Goal: Information Seeking & Learning: Check status

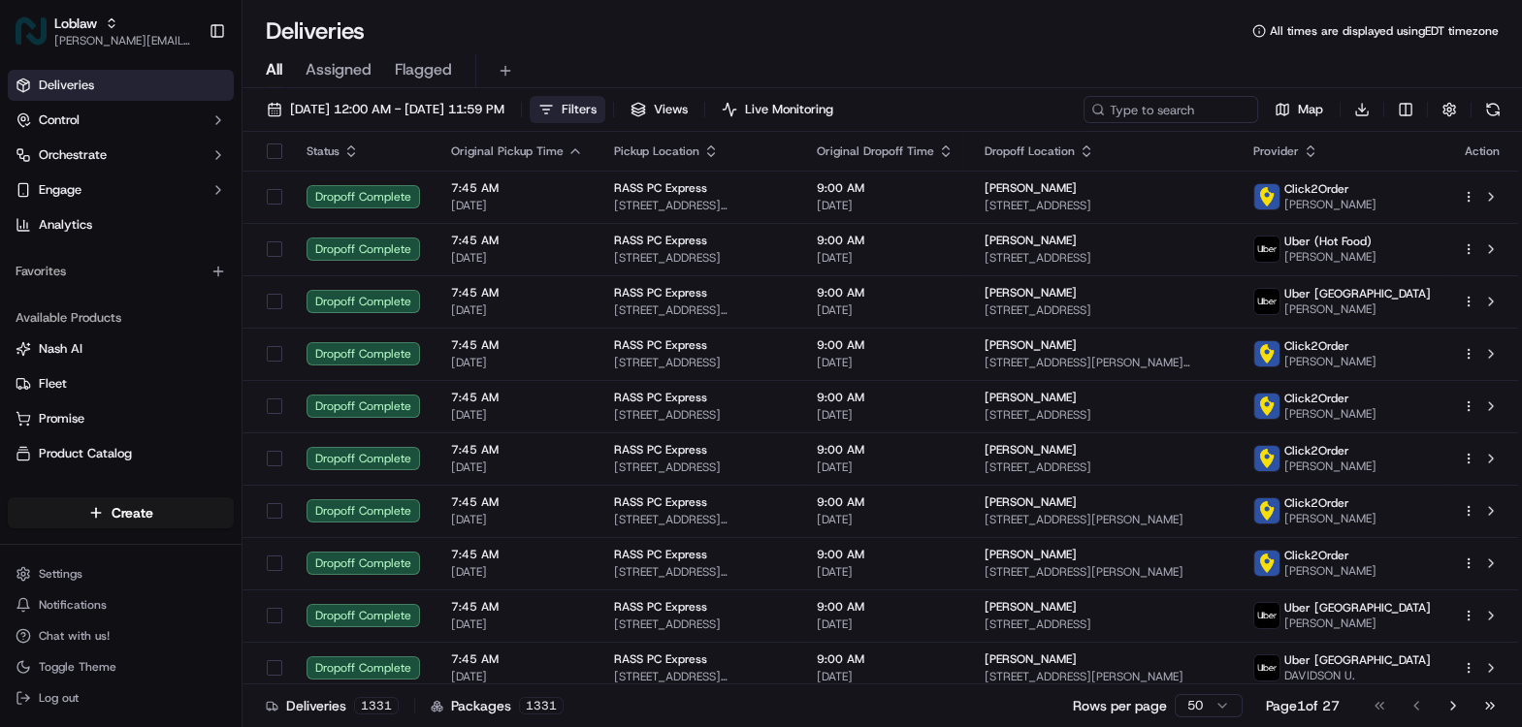
click at [596, 107] on span "Filters" at bounding box center [578, 109] width 35 height 17
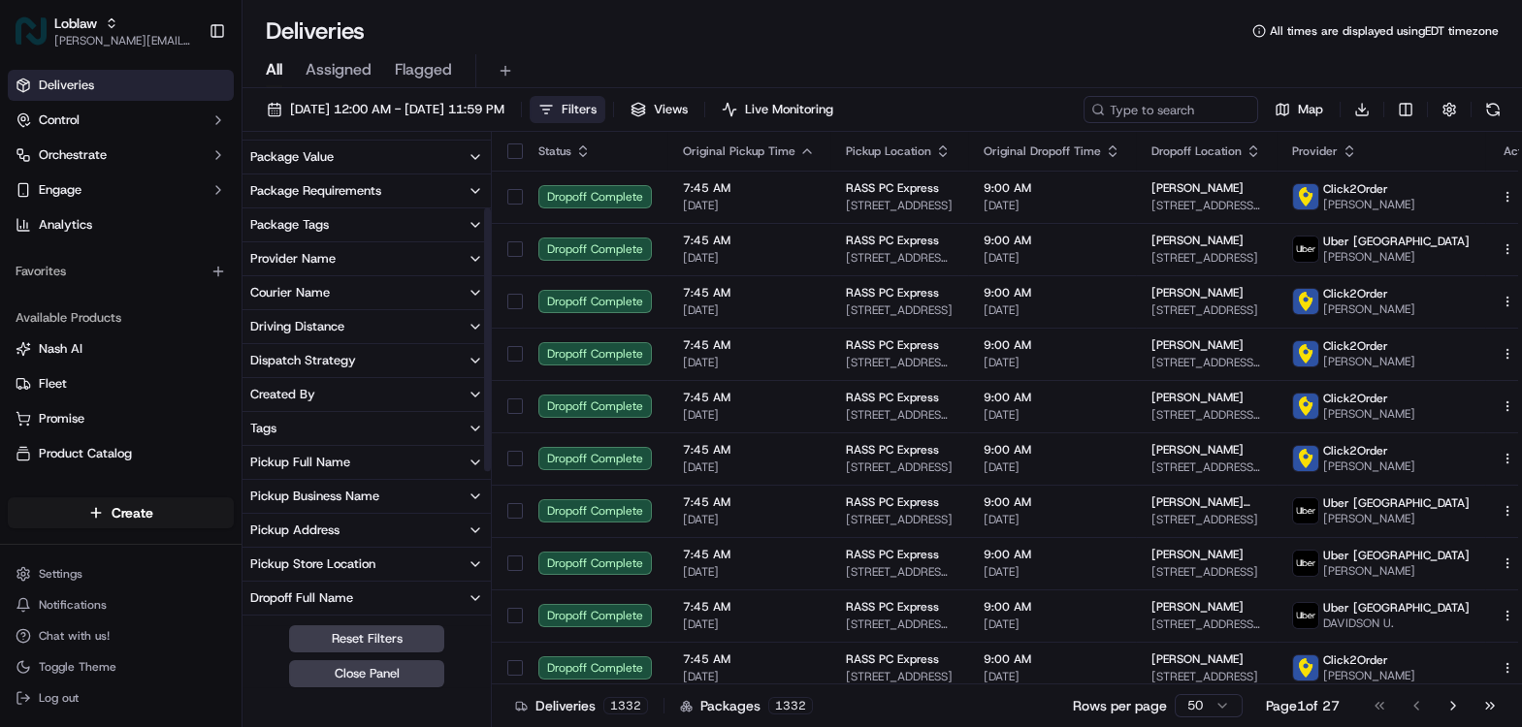
scroll to position [132, 0]
click at [318, 498] on div "Pickup Business Name" at bounding box center [314, 495] width 129 height 17
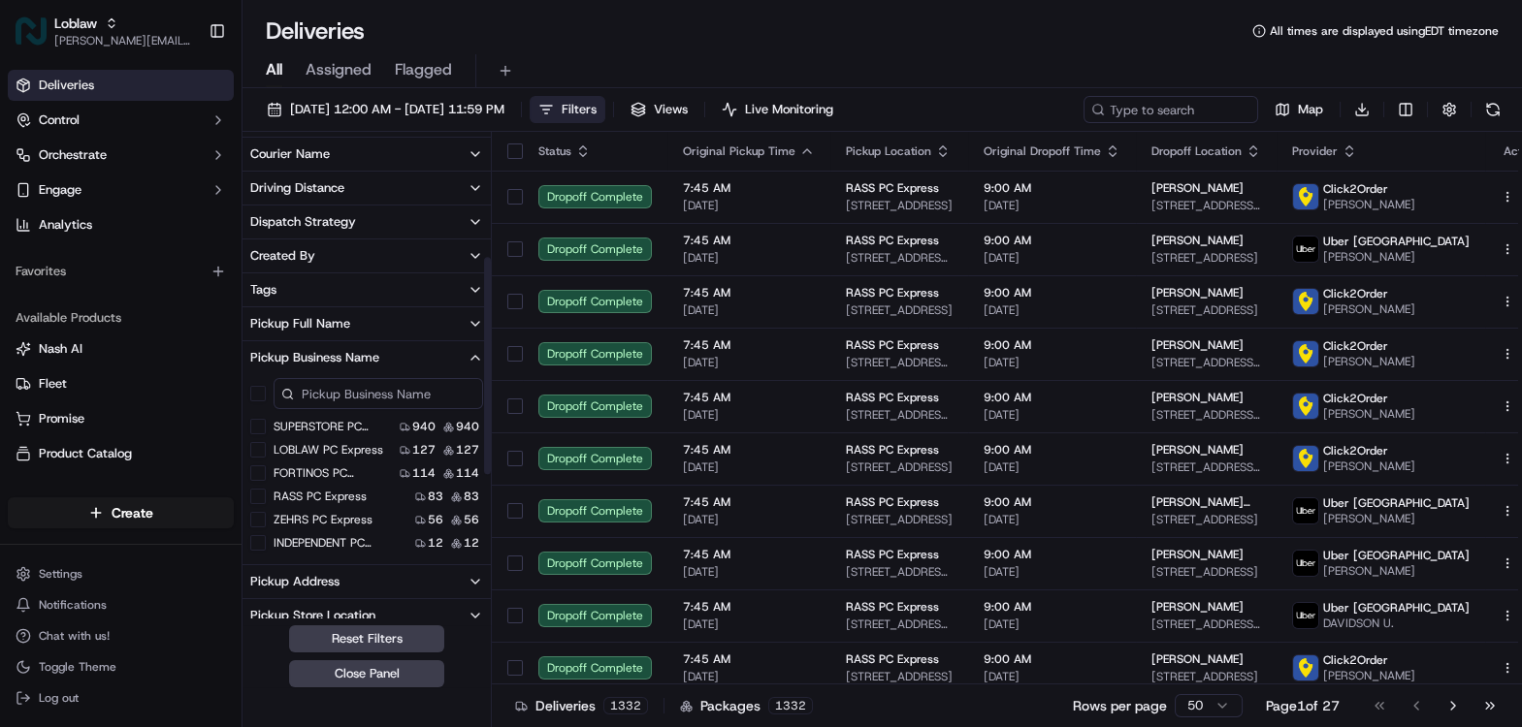
scroll to position [272, 0]
click at [261, 494] on Express "RASS PC Express" at bounding box center [258, 495] width 16 height 16
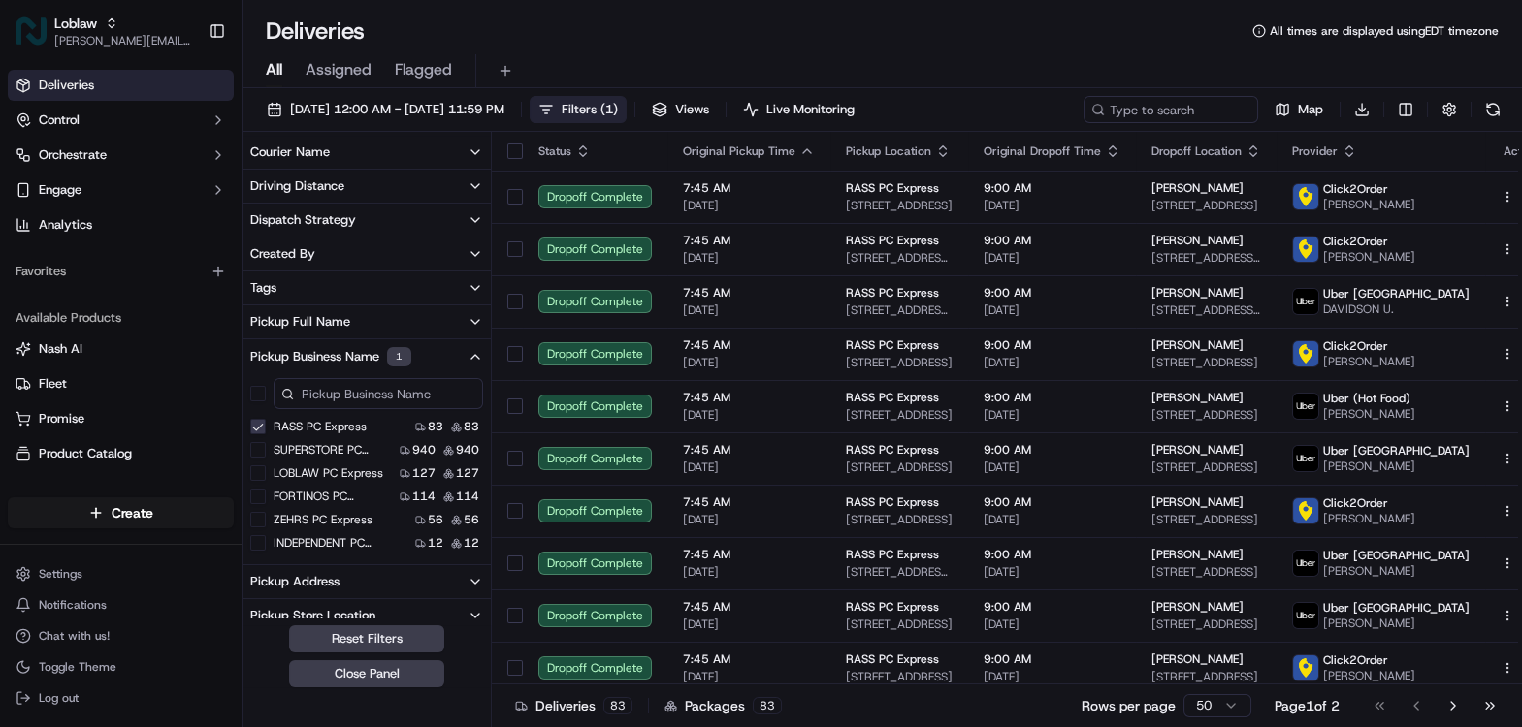
click at [785, 54] on div "All Assigned Flagged" at bounding box center [881, 71] width 1279 height 34
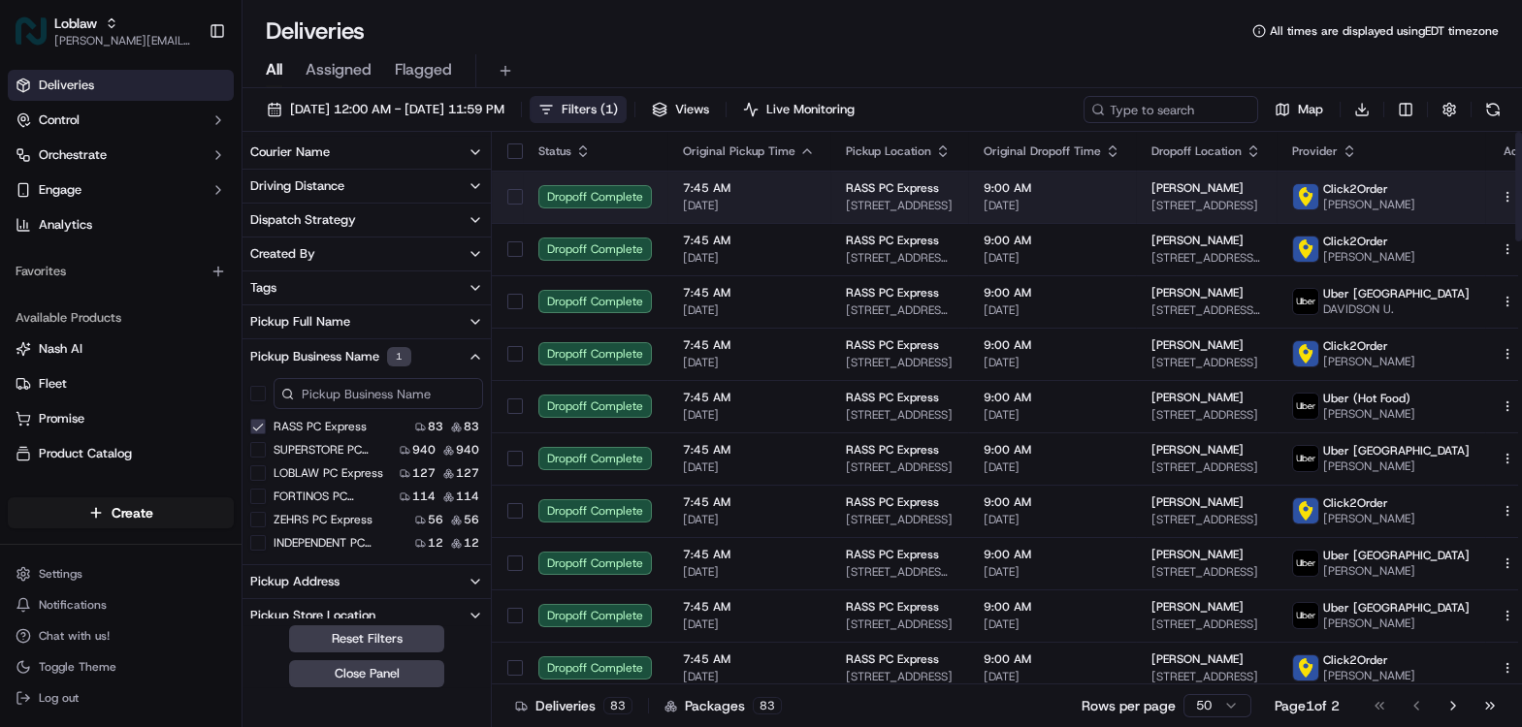
click at [905, 220] on td "RASS PC Express 470 Main St, Kingston, NS B0P 1R0, Canada" at bounding box center [899, 197] width 138 height 52
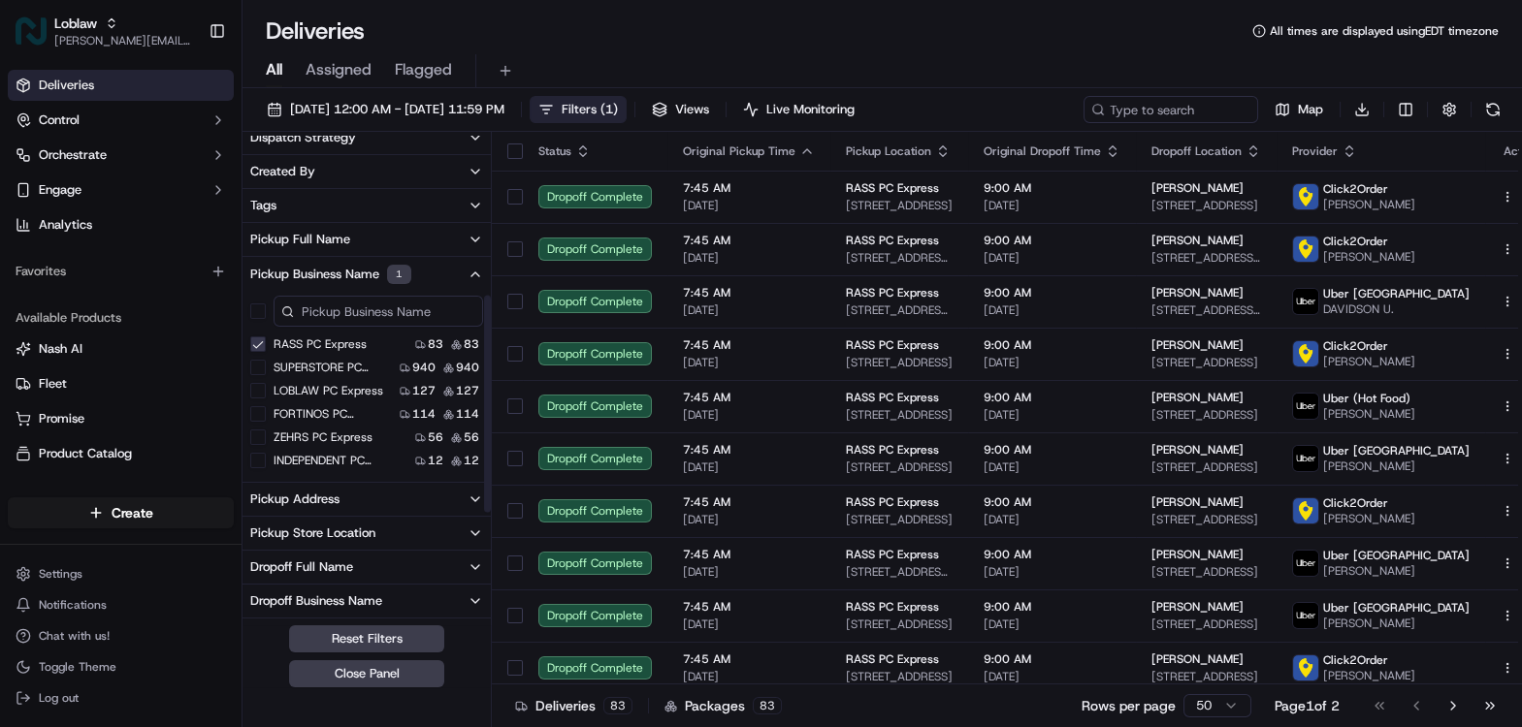
scroll to position [379, 0]
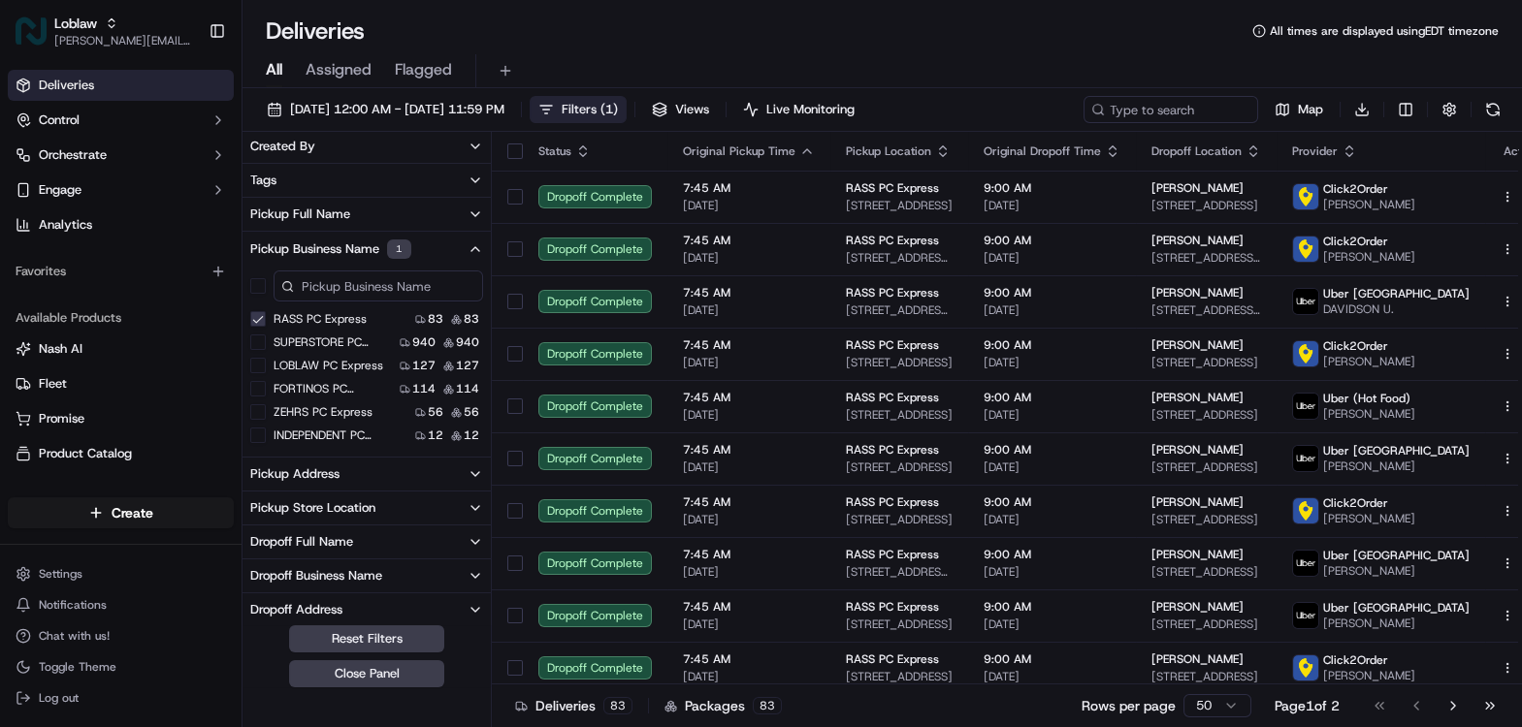
click at [317, 473] on div "Pickup Address" at bounding box center [294, 473] width 89 height 17
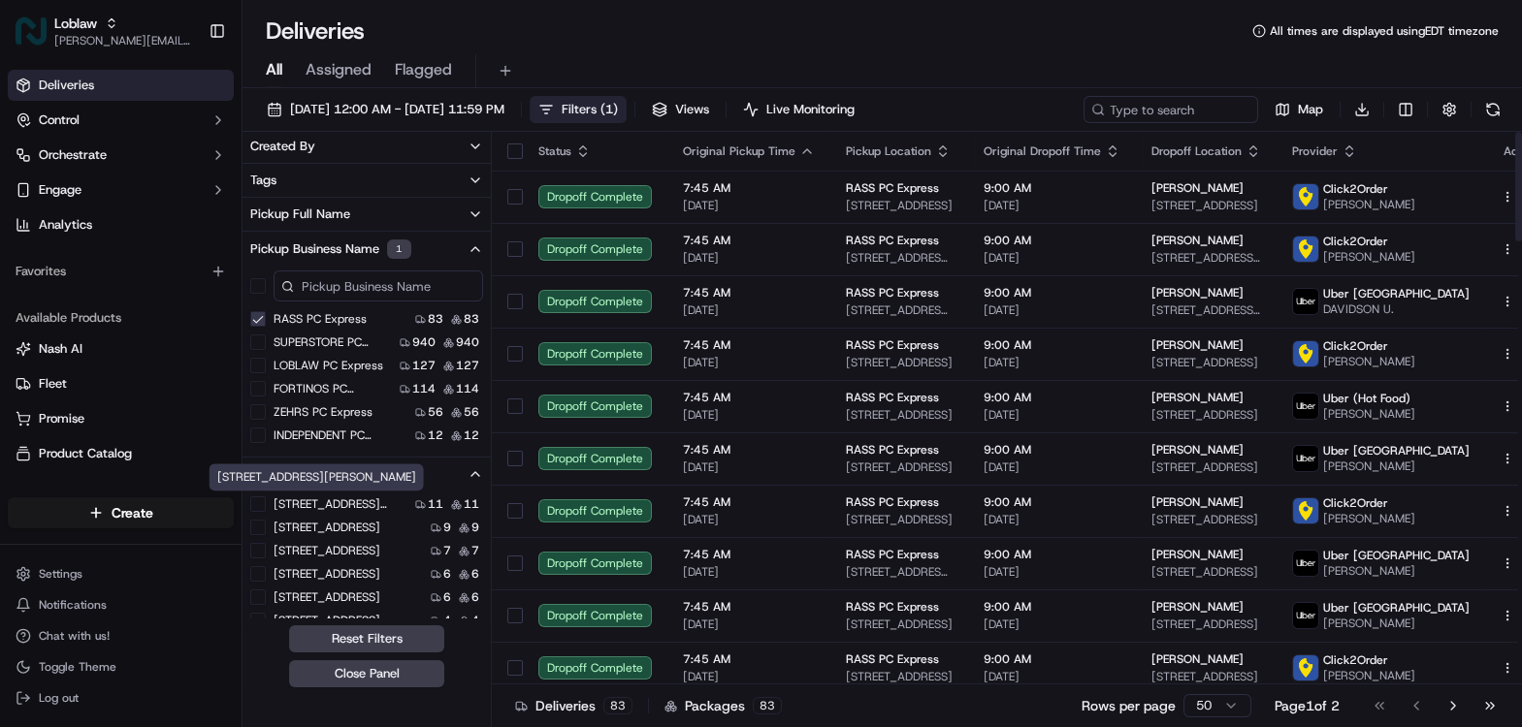
scroll to position [0, 0]
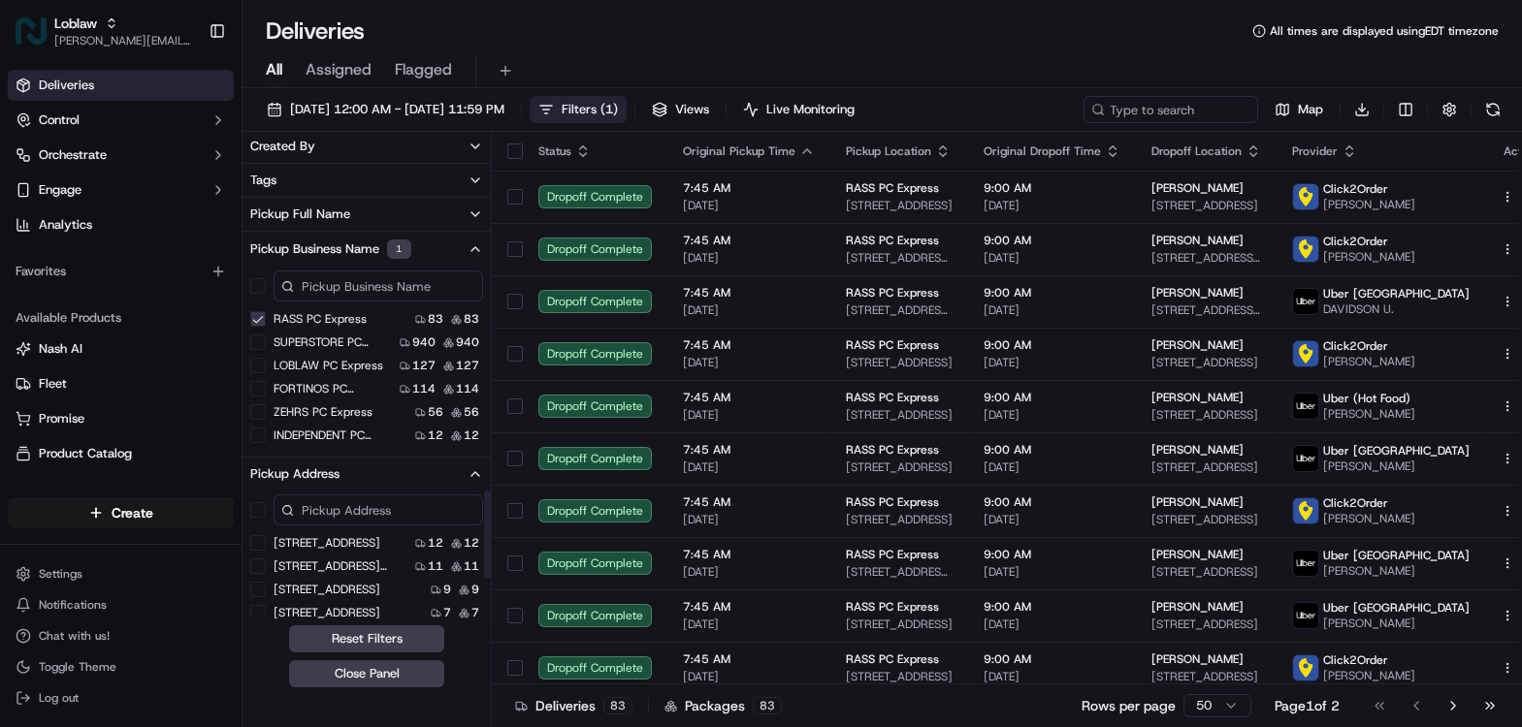
click at [321, 513] on input at bounding box center [377, 510] width 209 height 31
click at [314, 506] on input "1255" at bounding box center [377, 510] width 209 height 31
click at [333, 506] on input "196" at bounding box center [377, 510] width 209 height 31
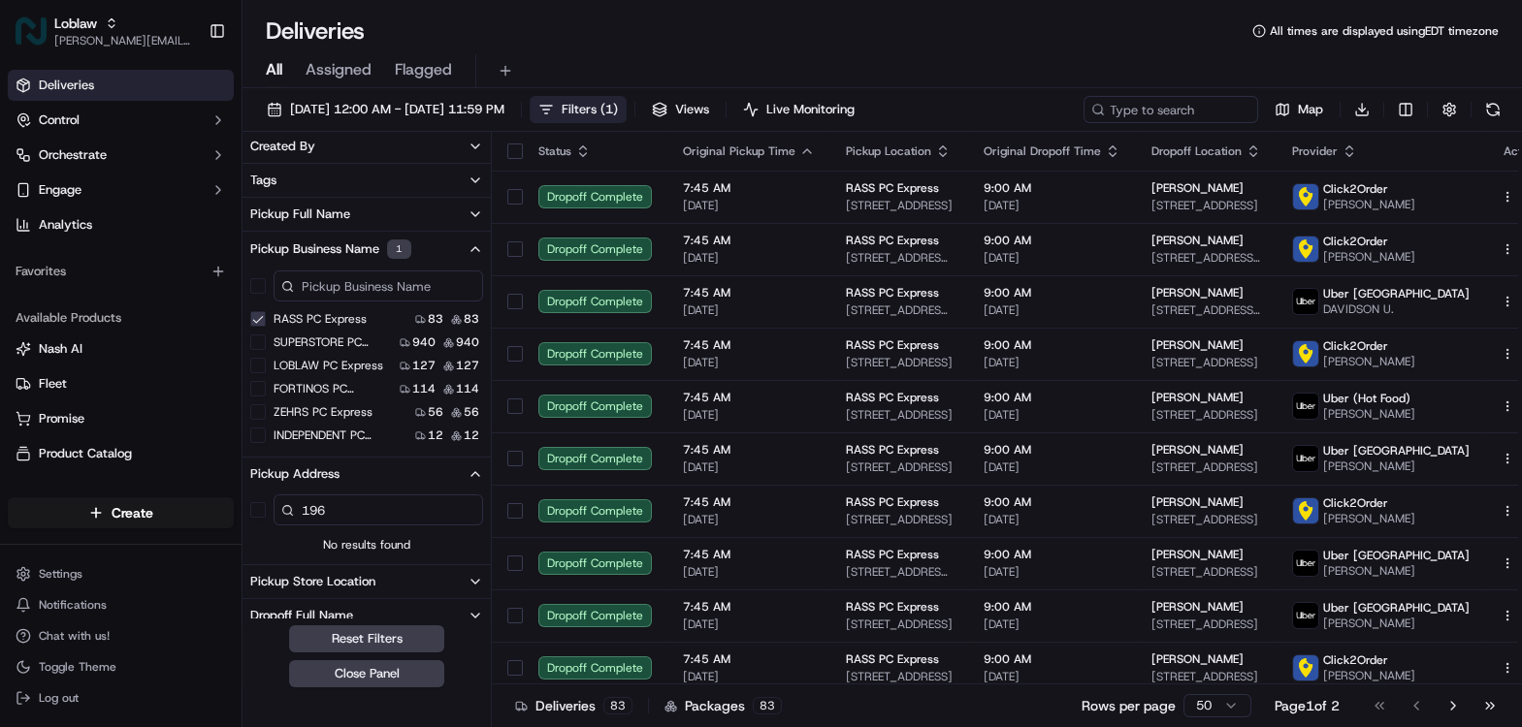
click at [333, 506] on input "196" at bounding box center [377, 510] width 209 height 31
click at [341, 514] on input "50" at bounding box center [377, 510] width 209 height 31
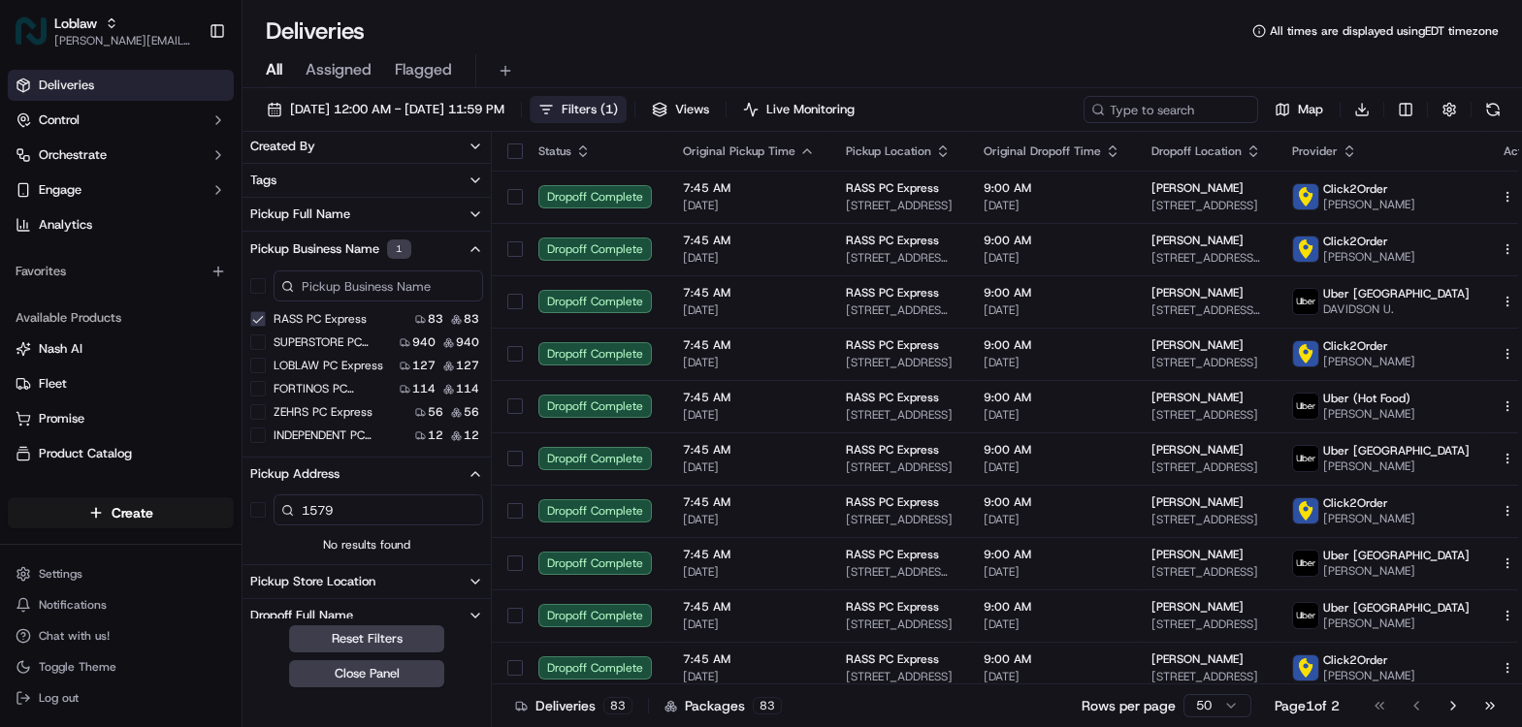
click at [320, 508] on input "1579" at bounding box center [377, 510] width 209 height 31
click at [383, 507] on input "200" at bounding box center [377, 510] width 209 height 31
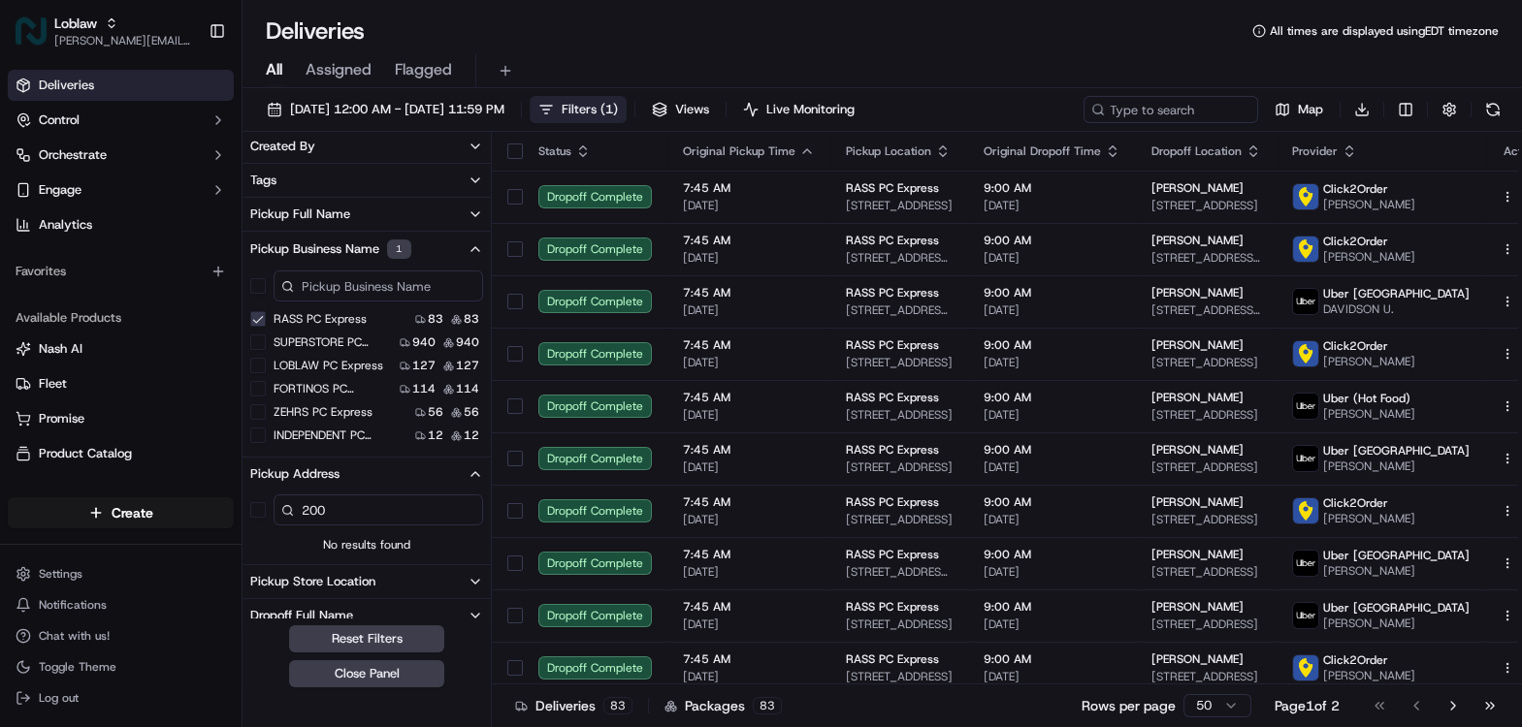
click at [383, 507] on input "200" at bounding box center [377, 510] width 209 height 31
type input "130"
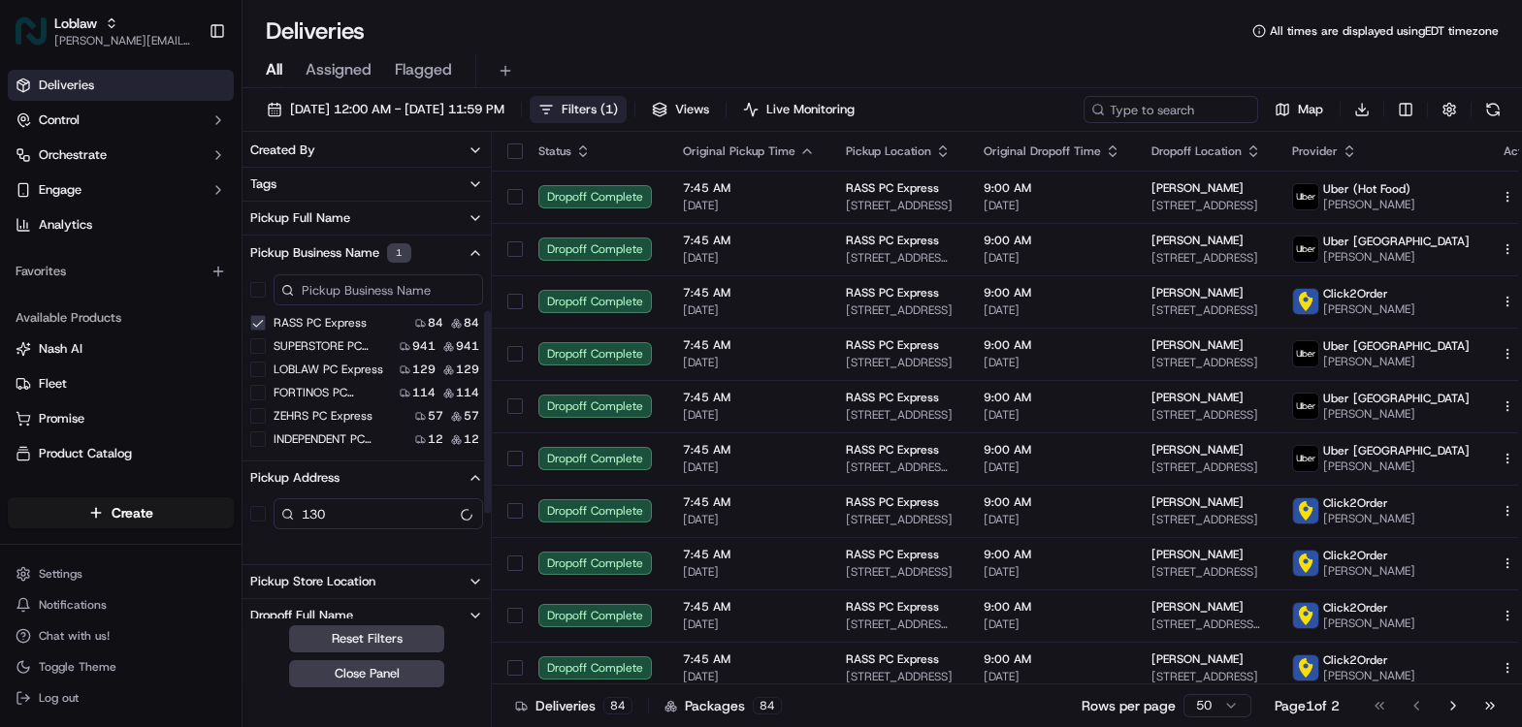
scroll to position [461, 0]
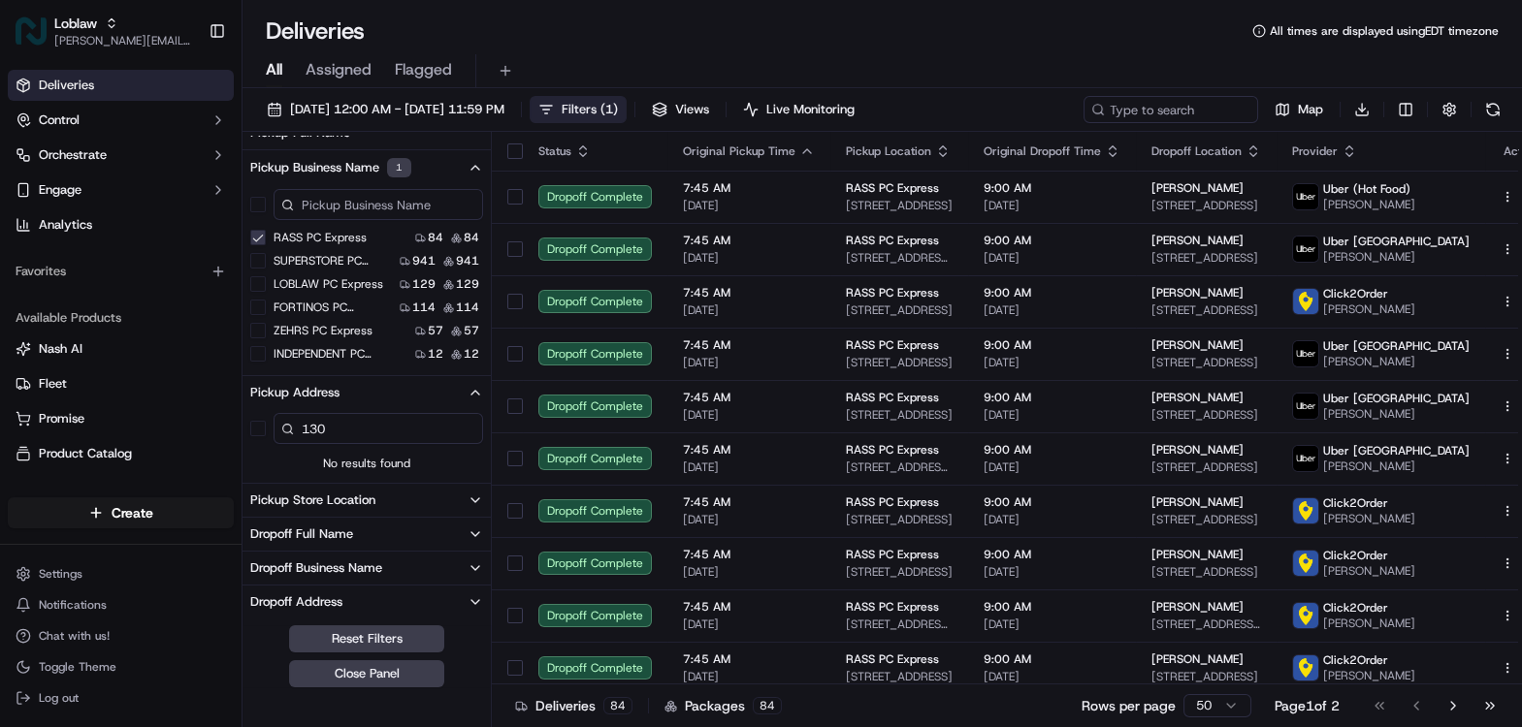
click at [256, 212] on div at bounding box center [366, 204] width 248 height 39
click at [257, 209] on button "button" at bounding box center [258, 205] width 16 height 16
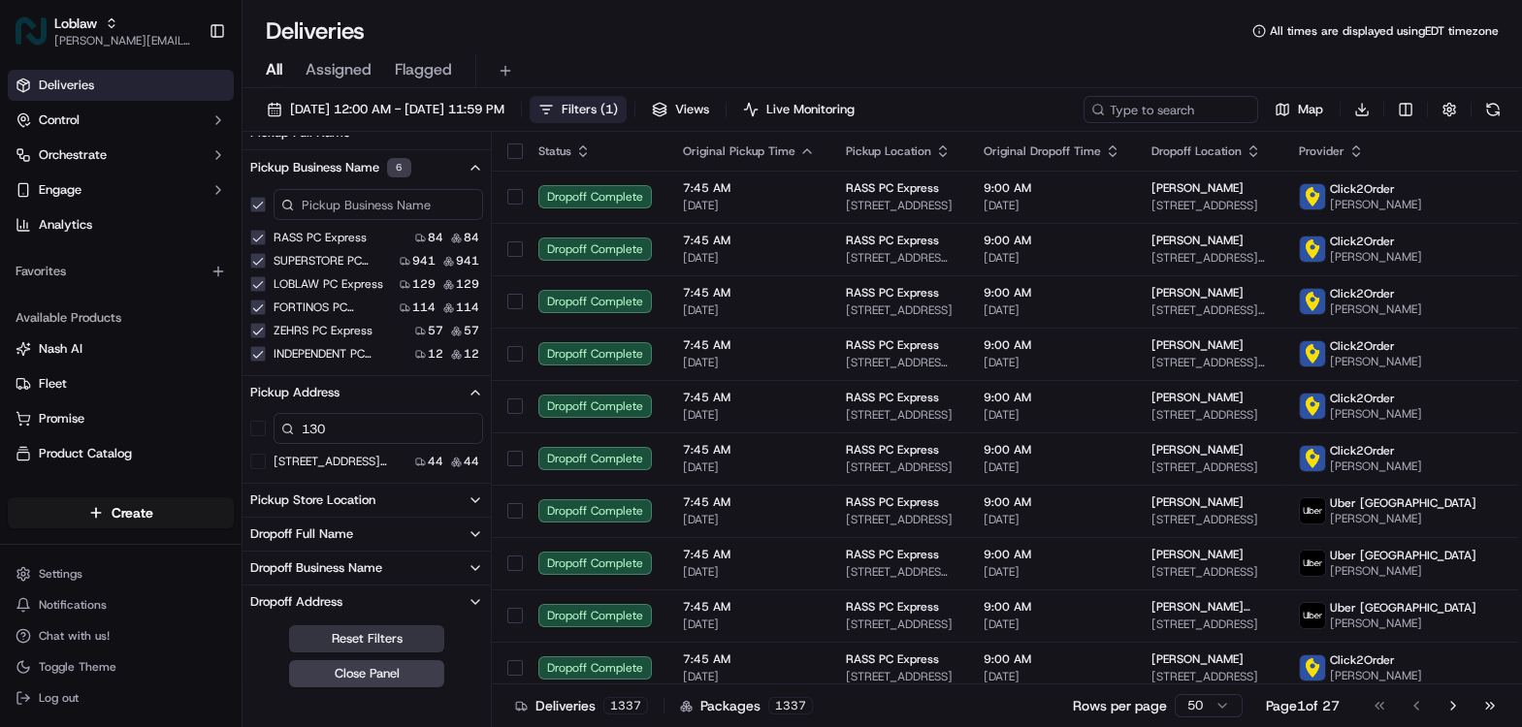
click at [366, 641] on button "Reset Filters" at bounding box center [366, 638] width 155 height 27
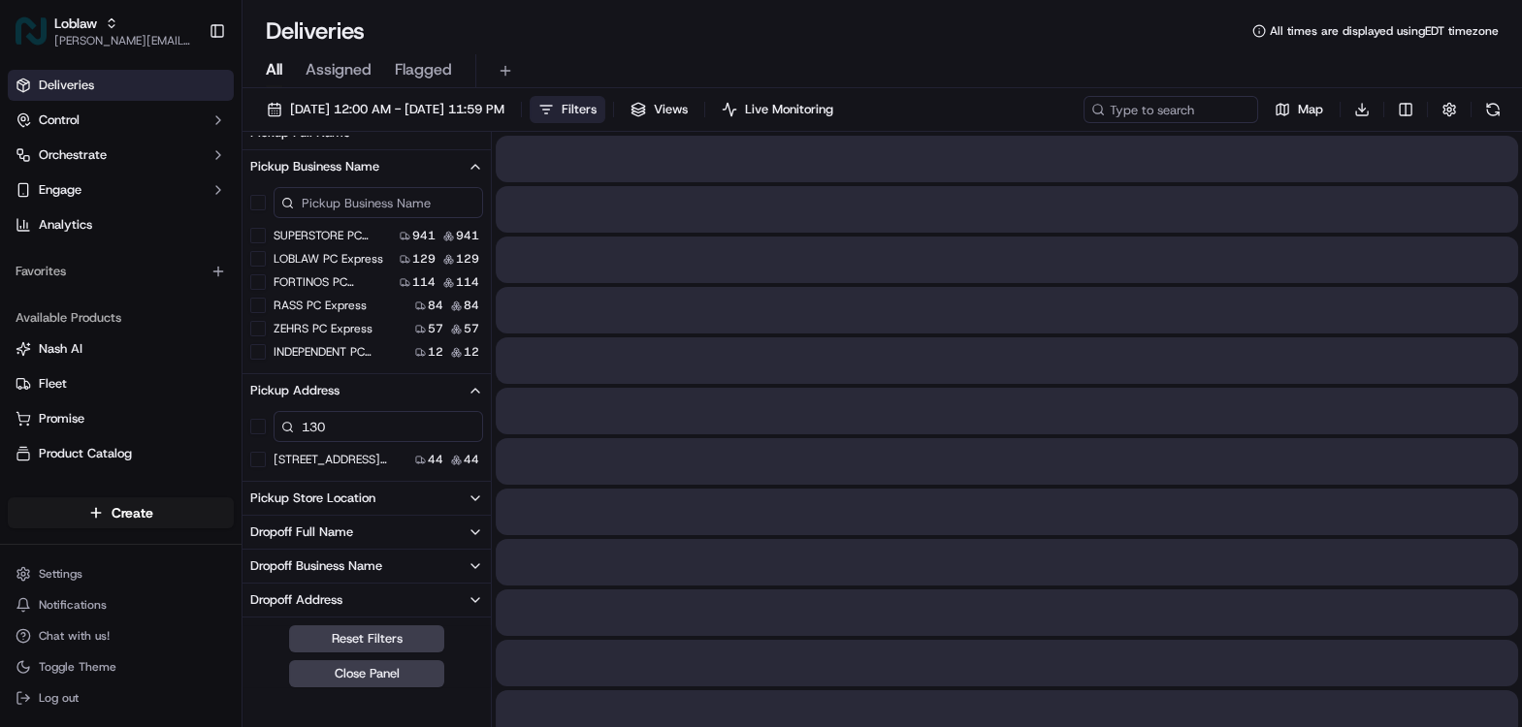
click at [605, 112] on button "Filters" at bounding box center [567, 109] width 76 height 27
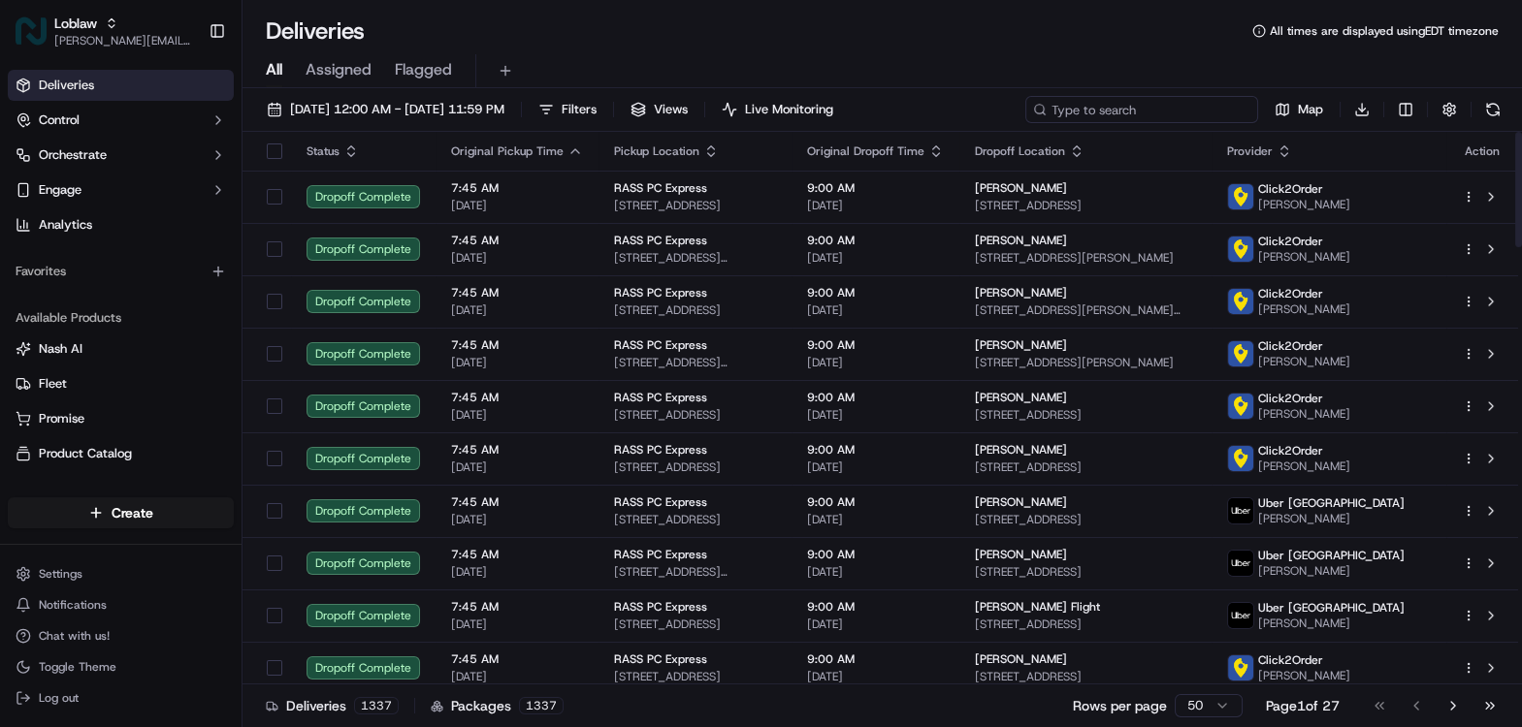
click at [1148, 120] on input at bounding box center [1141, 109] width 233 height 27
type input "seton"
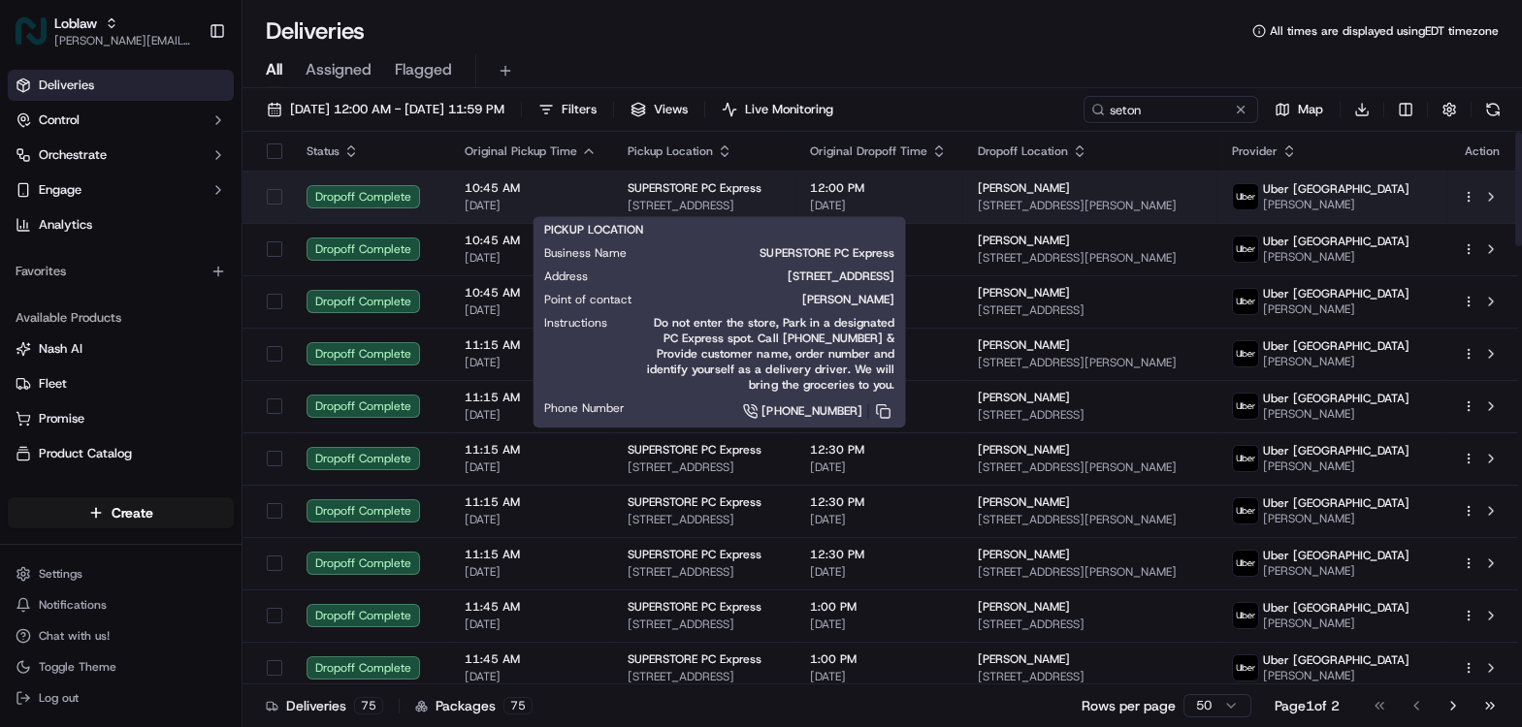
click at [685, 200] on span "19655 Seton Way SE, Calgary, AB T3M 2N9, Canada" at bounding box center [702, 206] width 151 height 16
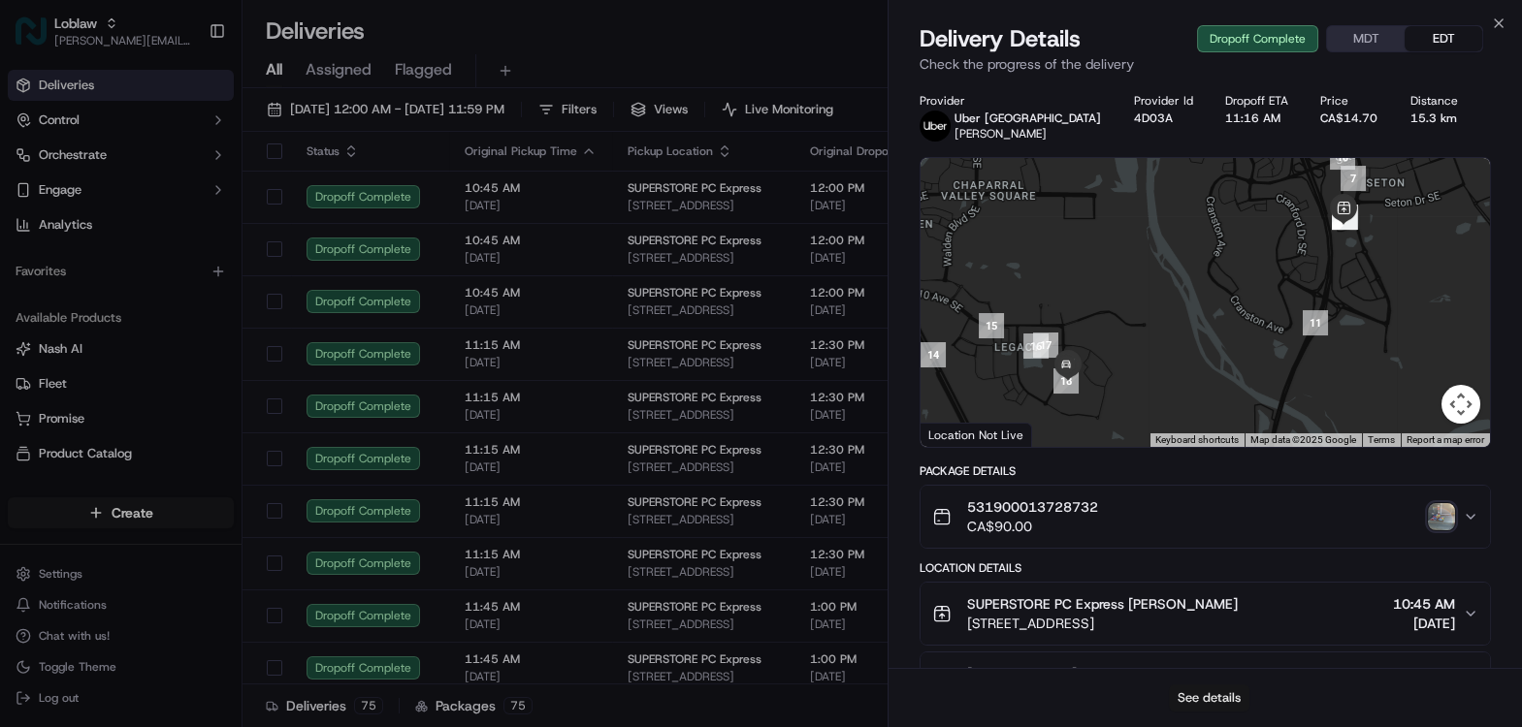
click at [1211, 702] on button "See details" at bounding box center [1209, 698] width 80 height 27
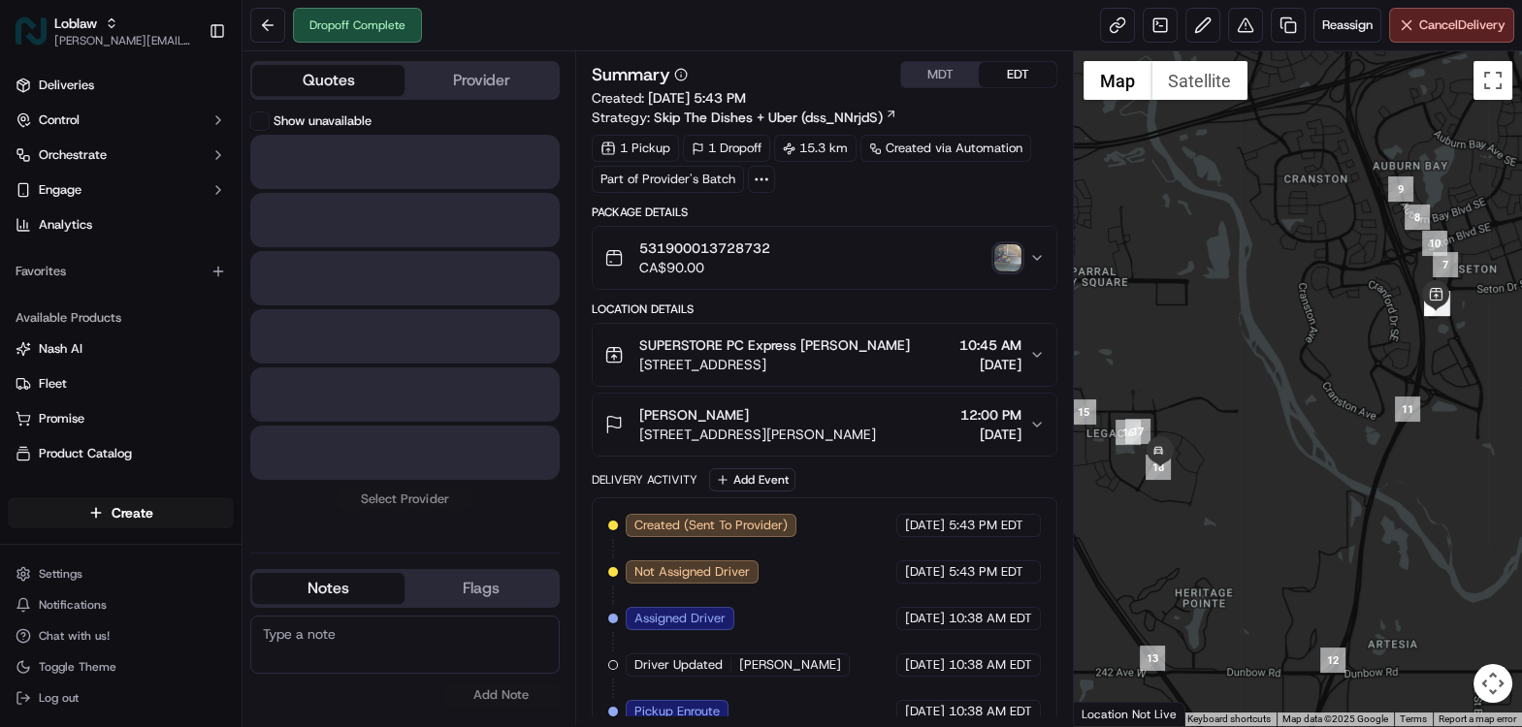
click at [365, 85] on button "Quotes" at bounding box center [328, 80] width 152 height 31
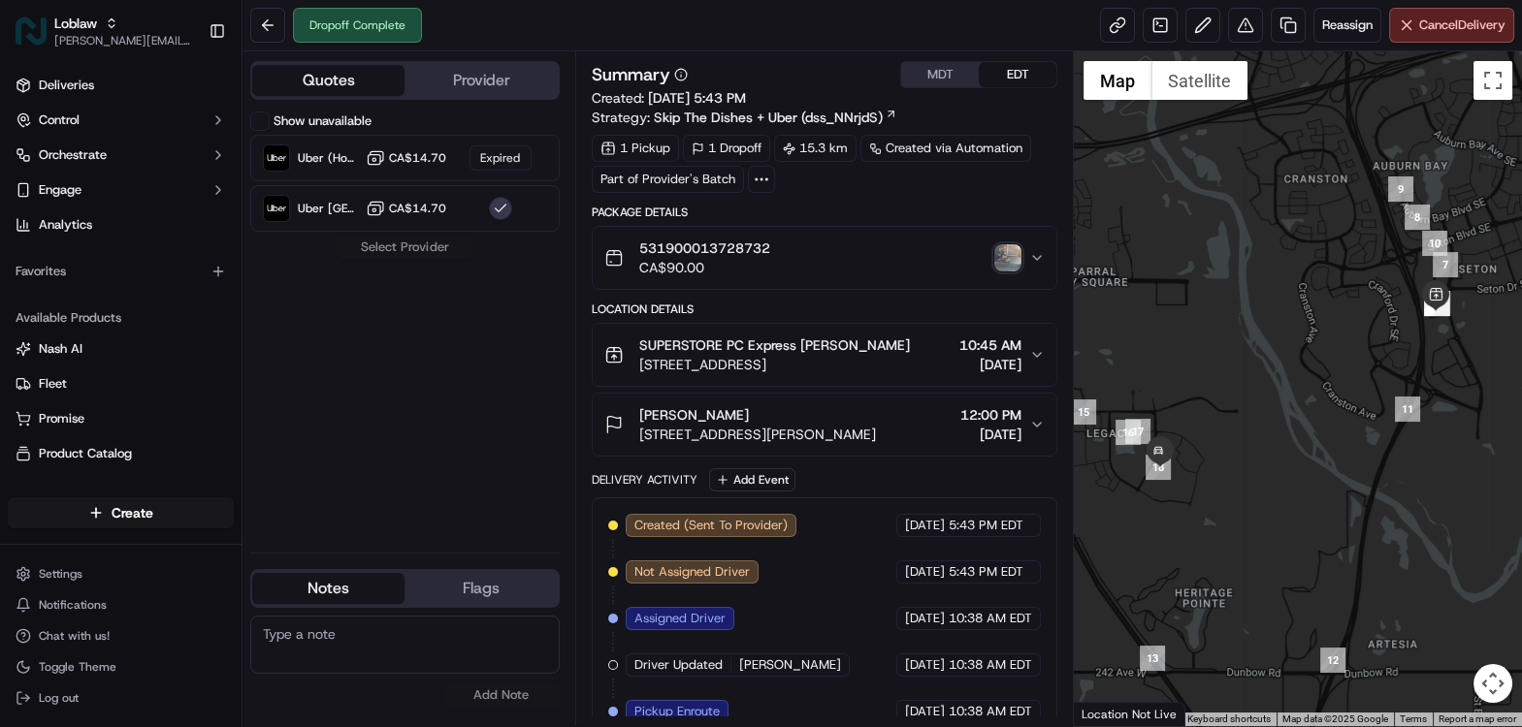
click at [264, 119] on button "Show unavailable" at bounding box center [259, 121] width 19 height 19
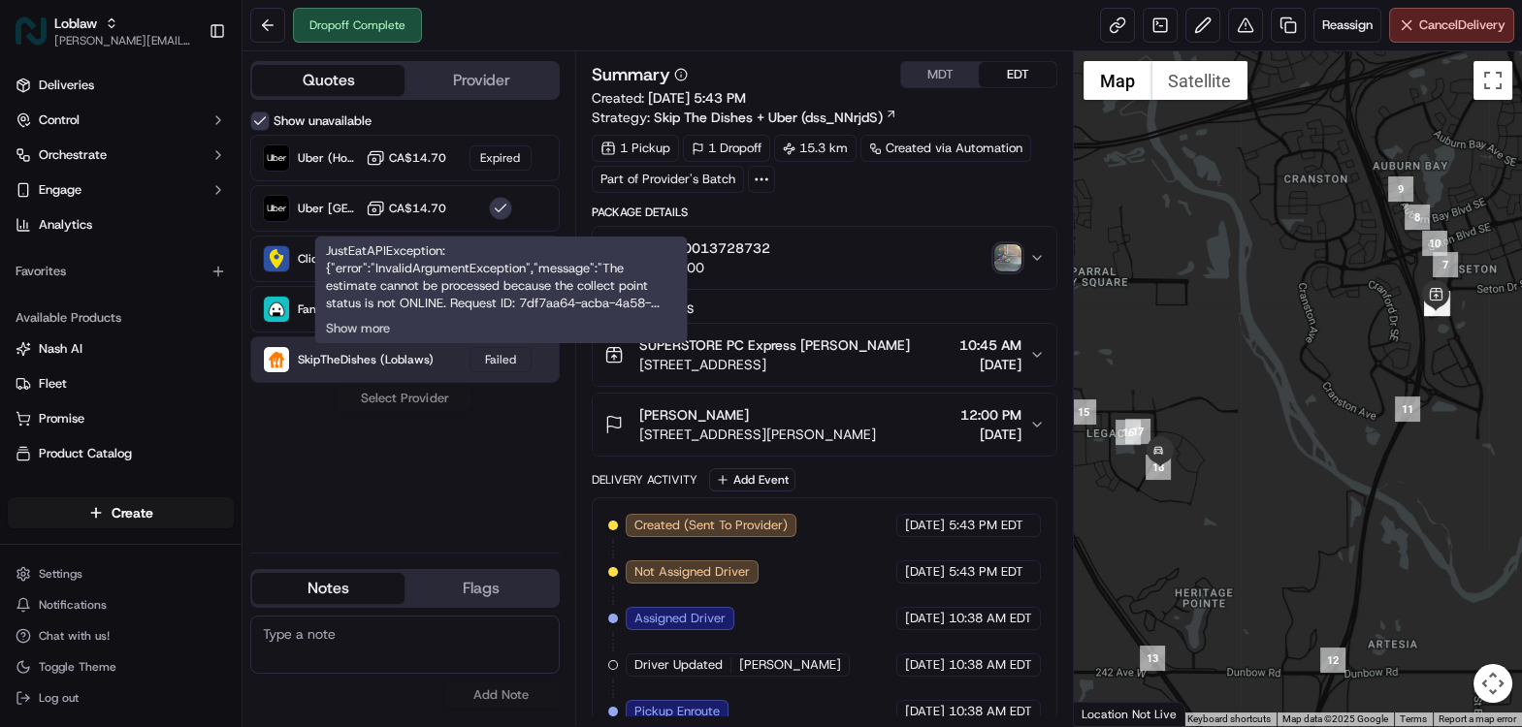
type button "on"
click at [373, 331] on button "Show more" at bounding box center [358, 328] width 64 height 17
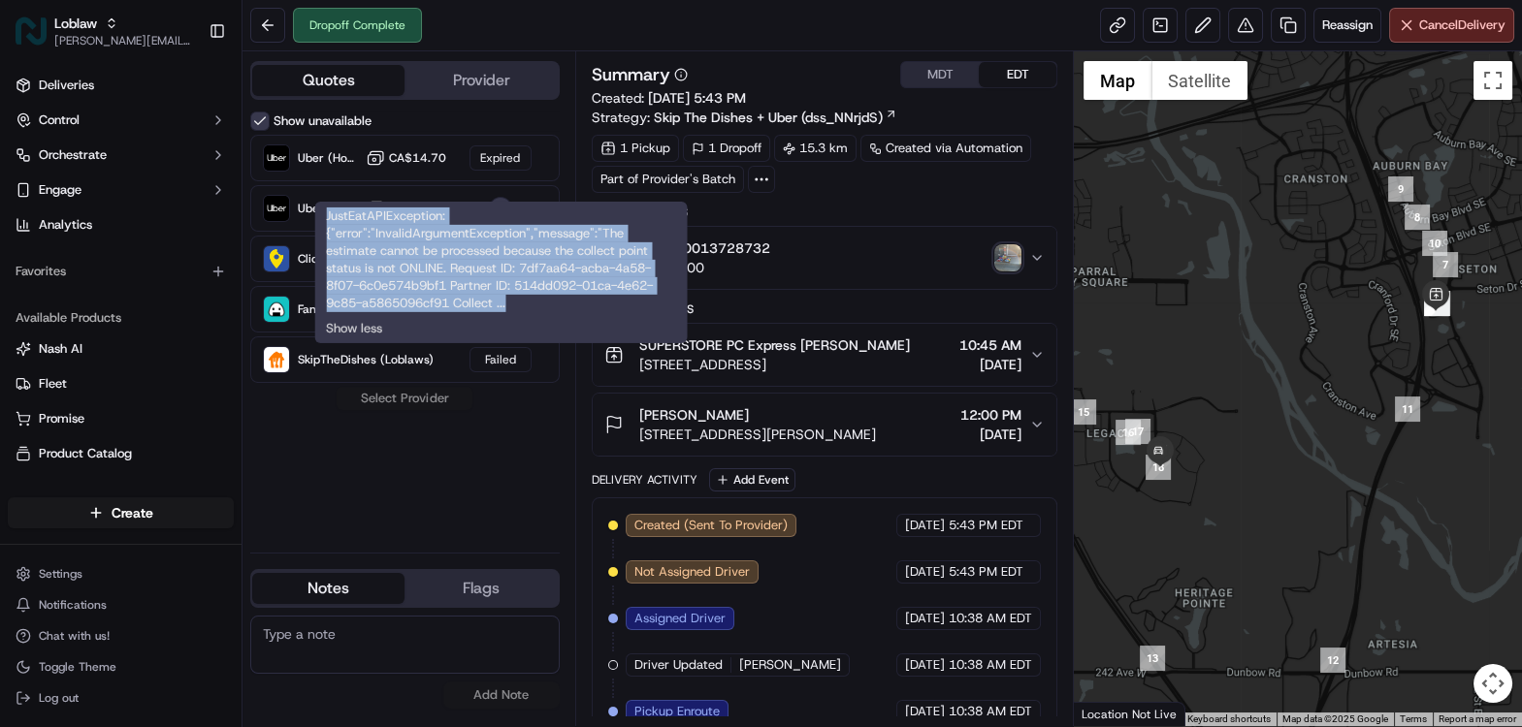
drag, startPoint x: 499, startPoint y: 305, endPoint x: 320, endPoint y: 209, distance: 203.0
click at [320, 209] on div "JustEatAPIException: {"error":"InvalidArgumentException","message":"The estimat…" at bounding box center [500, 273] width 372 height 142
copy div "JustEatAPIException: {"error":"InvalidArgumentException","message":"The estimat…"
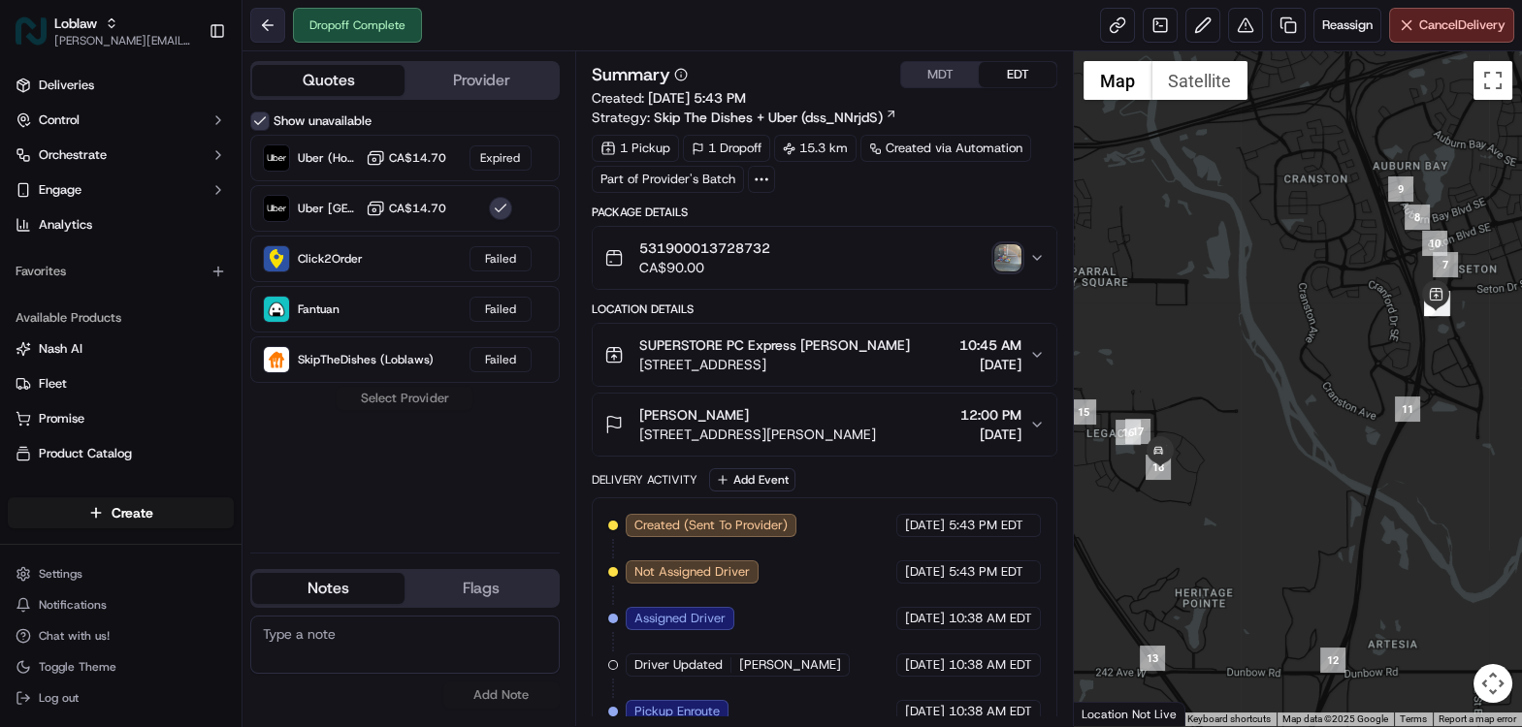
click at [262, 33] on button at bounding box center [267, 25] width 35 height 35
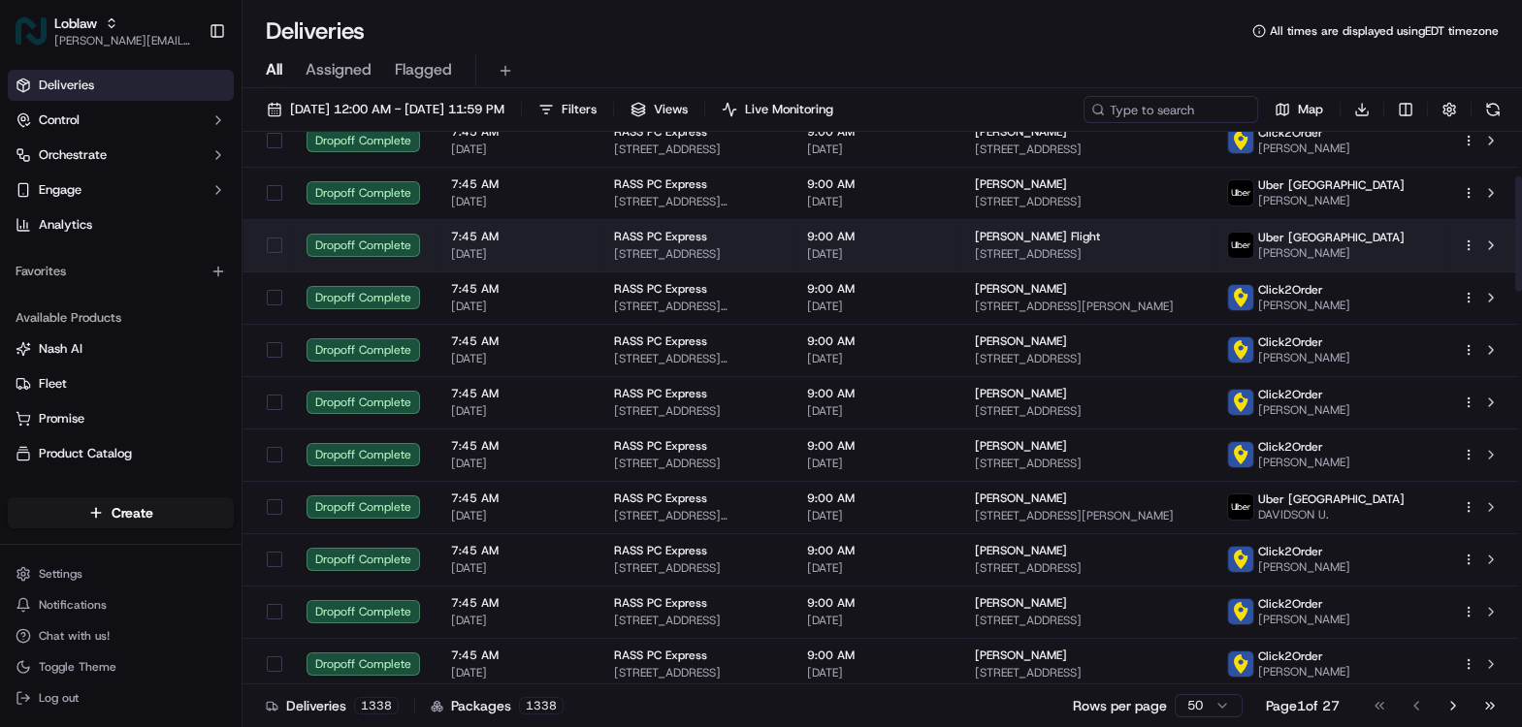
scroll to position [285, 0]
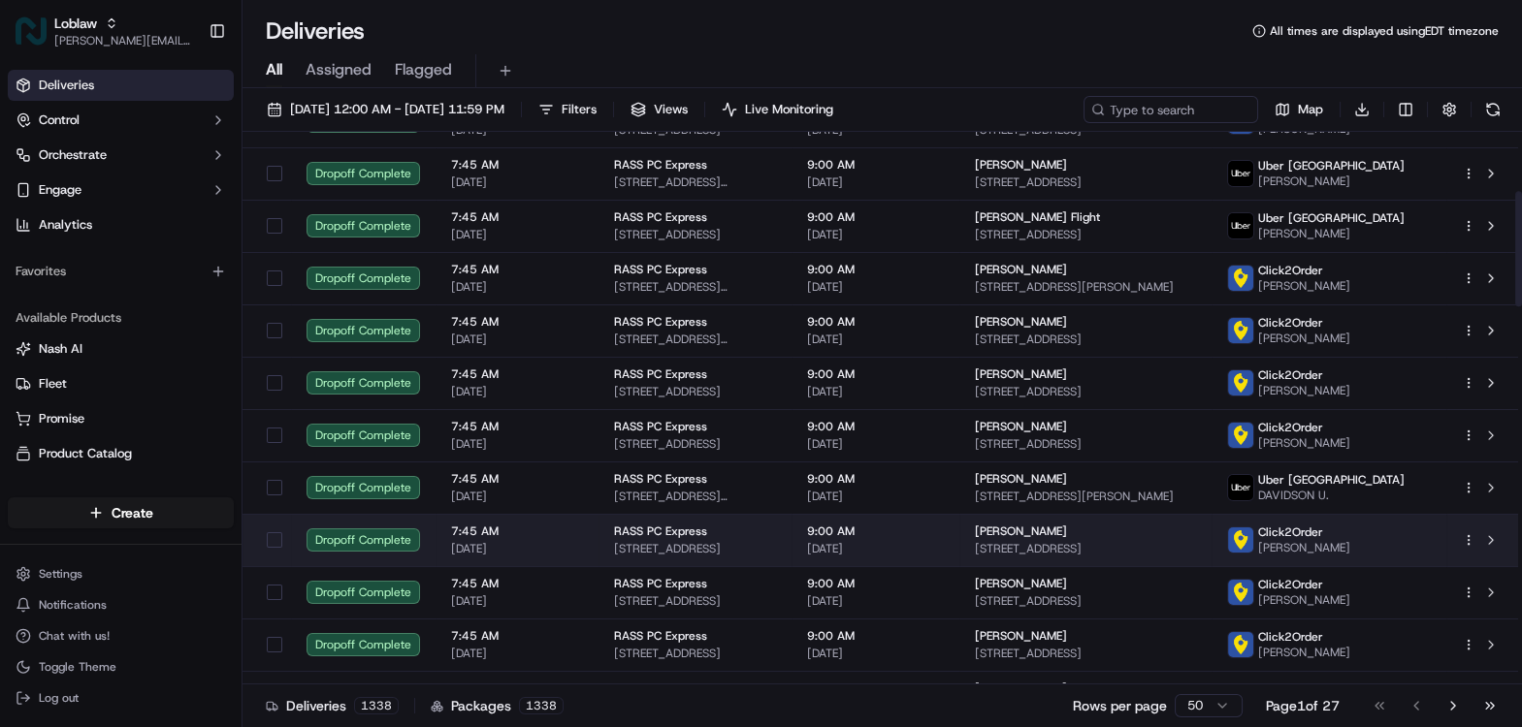
click at [729, 547] on span "470 Main St, Kingston, NS B0P 1R0, Canada" at bounding box center [695, 549] width 162 height 16
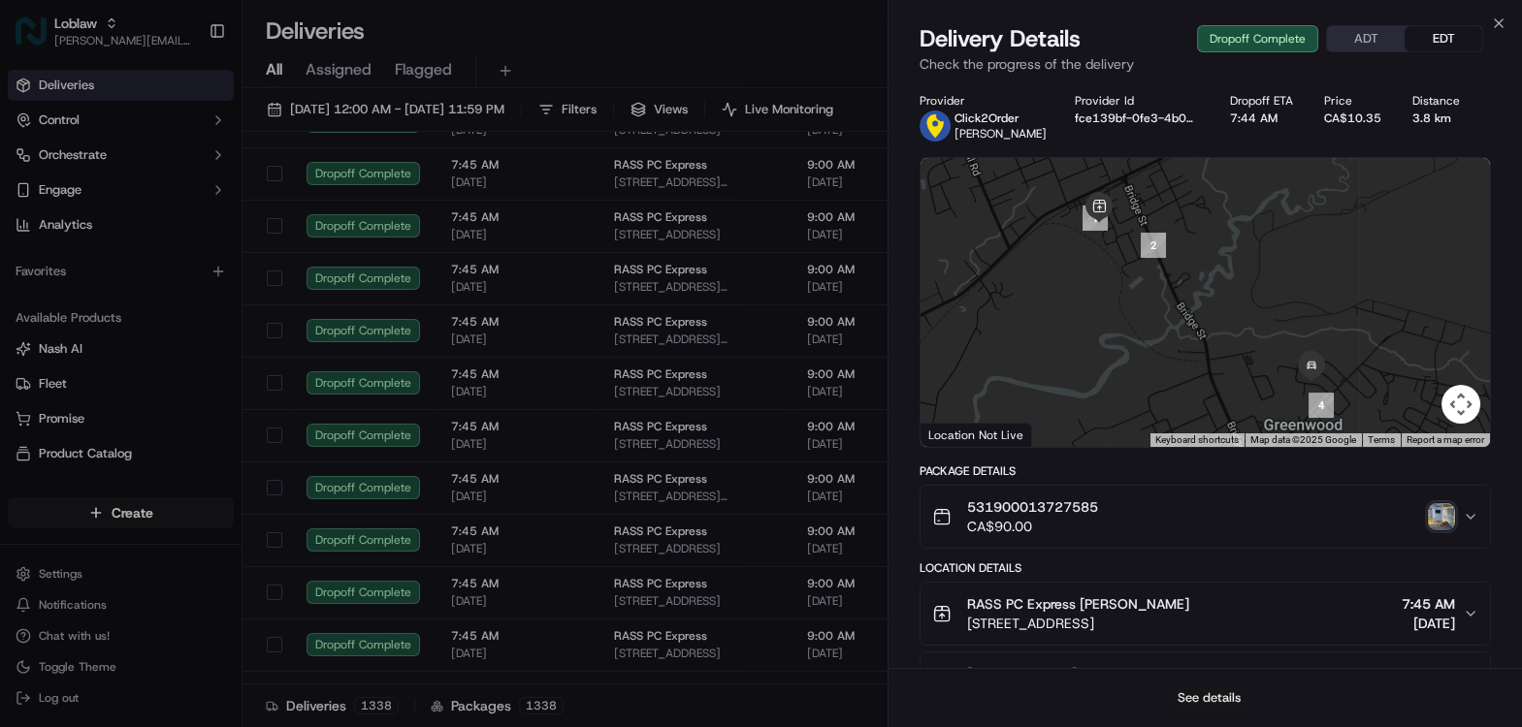
click at [1214, 702] on button "See details" at bounding box center [1209, 698] width 80 height 27
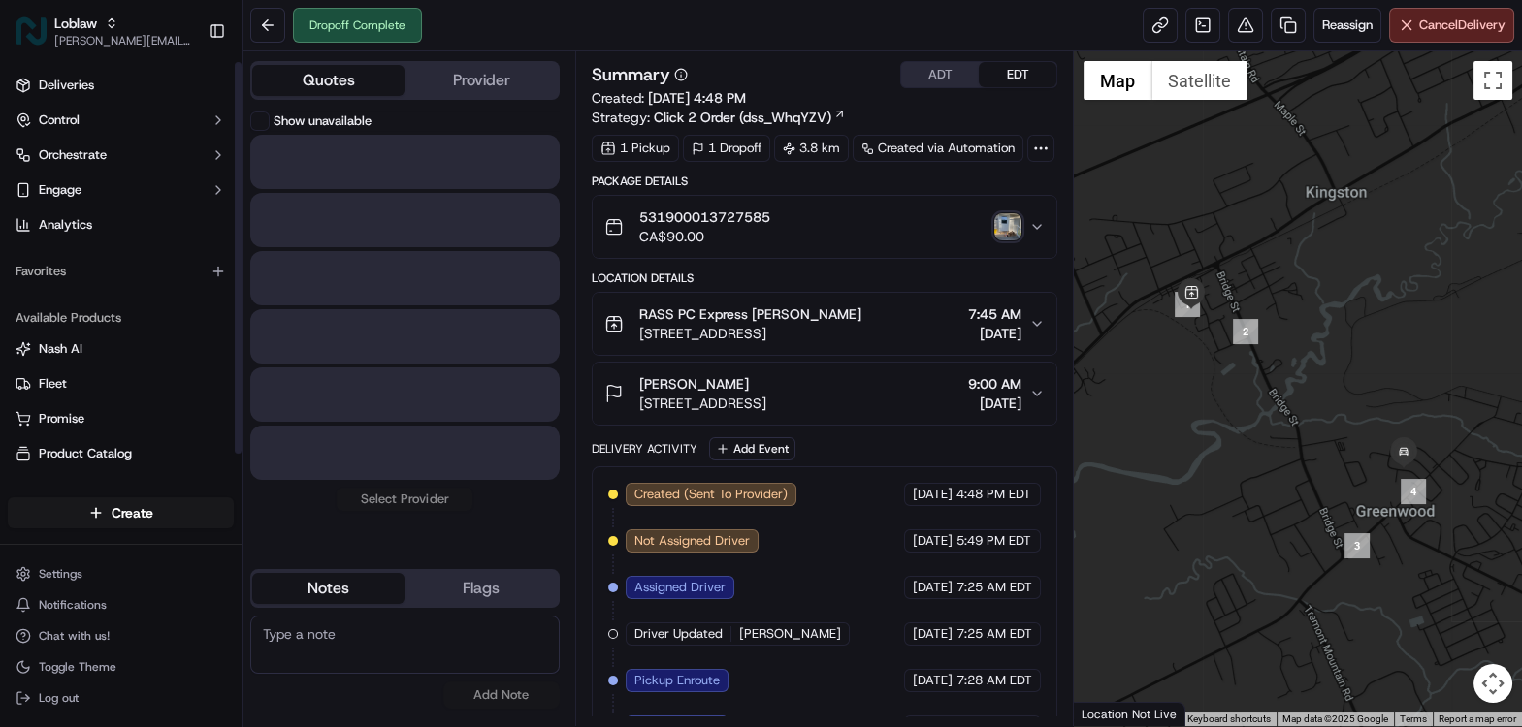
click at [358, 91] on button "Quotes" at bounding box center [328, 80] width 152 height 31
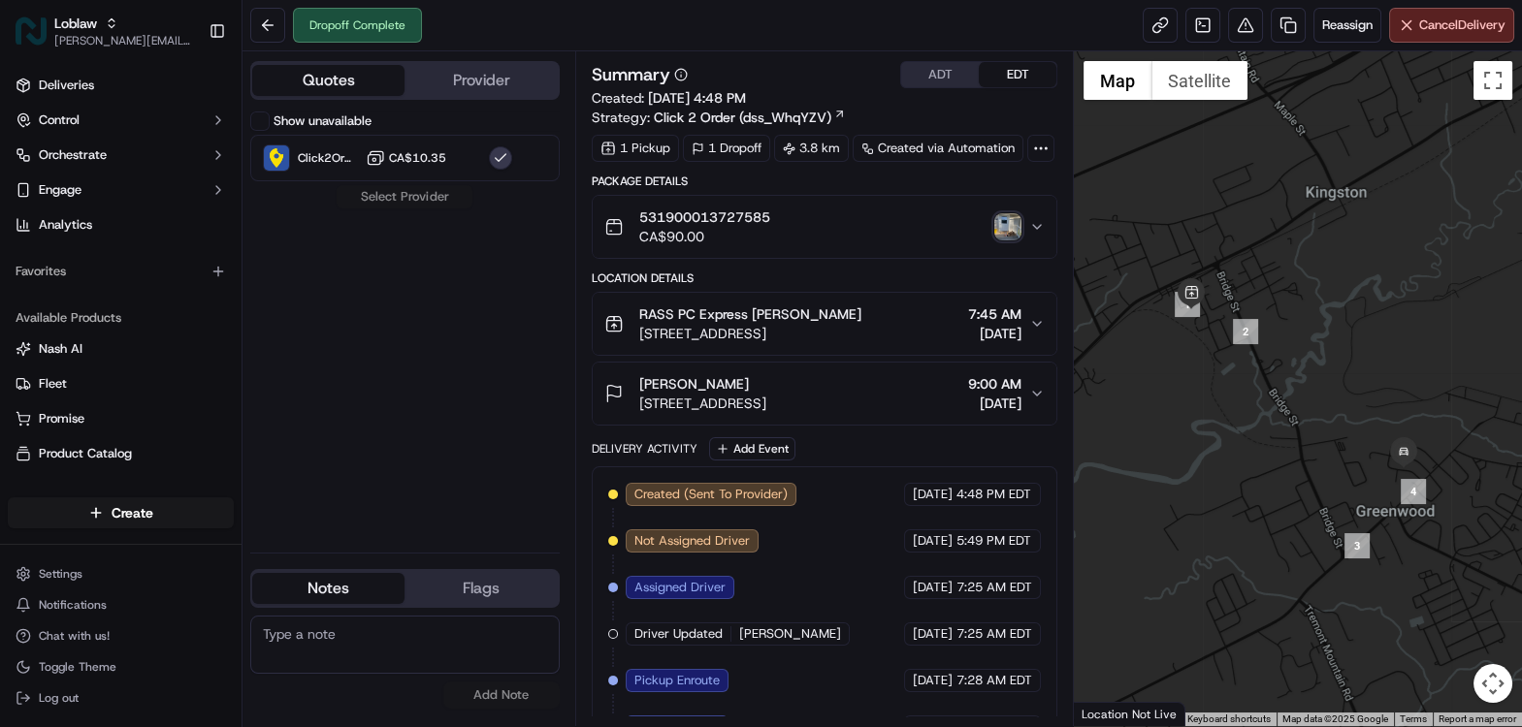
click at [259, 116] on button "Show unavailable" at bounding box center [259, 121] width 19 height 19
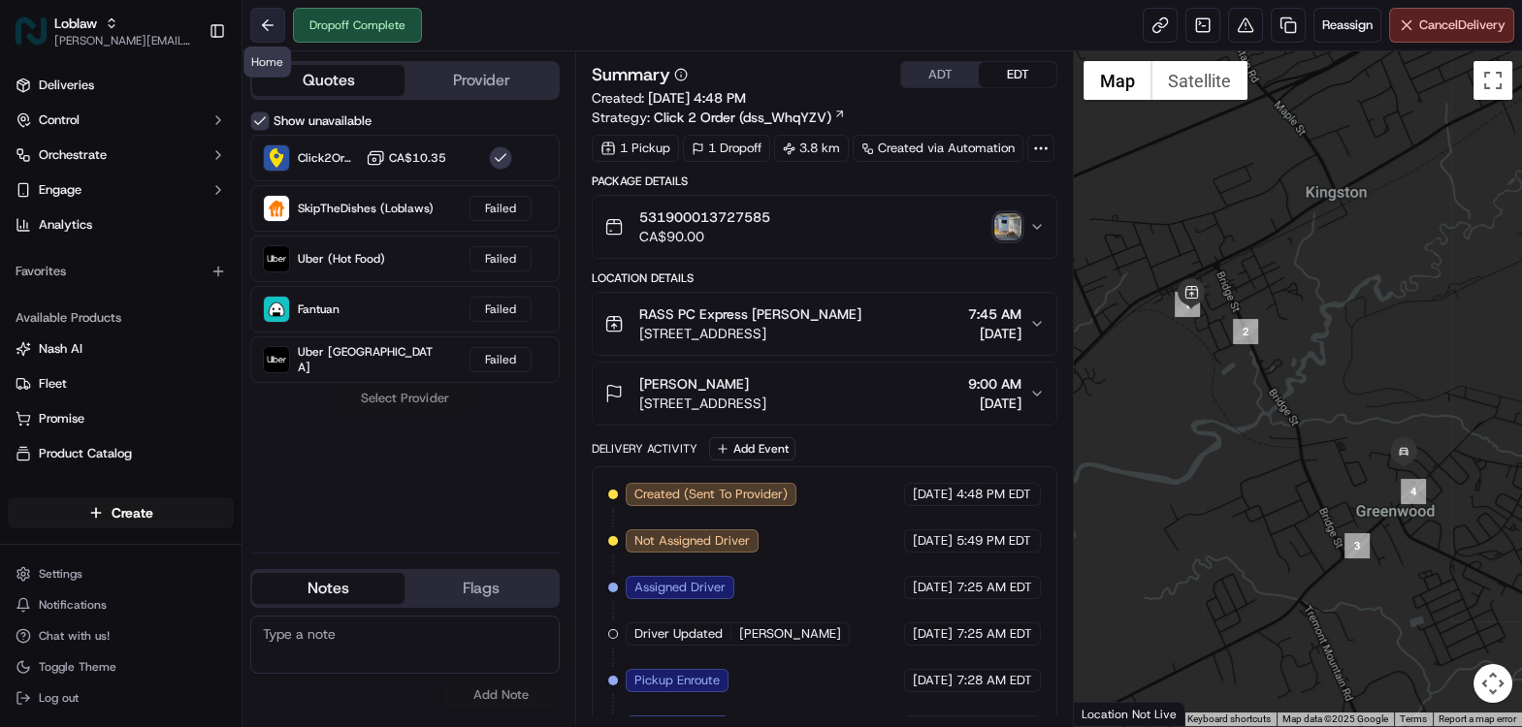
click at [254, 28] on button at bounding box center [267, 25] width 35 height 35
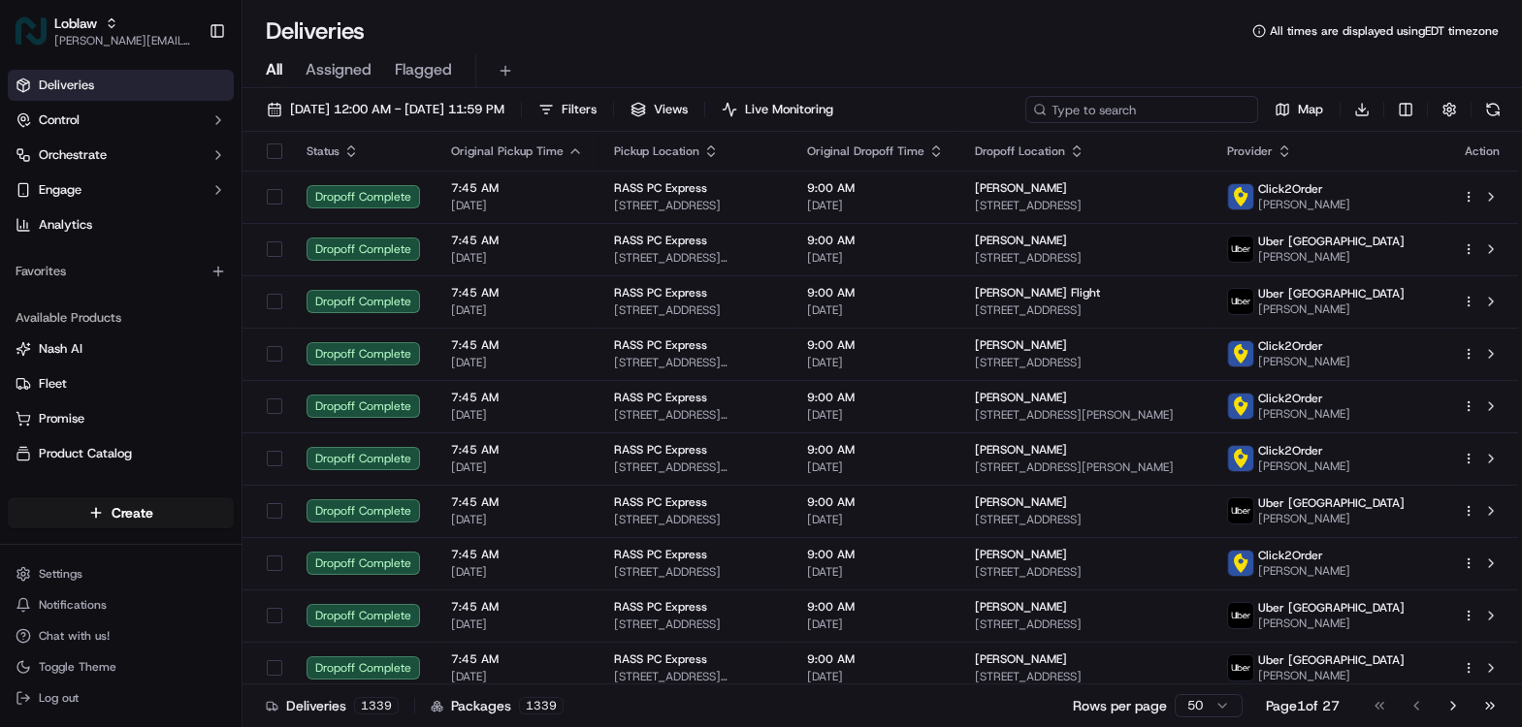
click at [1128, 108] on input at bounding box center [1141, 109] width 233 height 27
type input "seton"
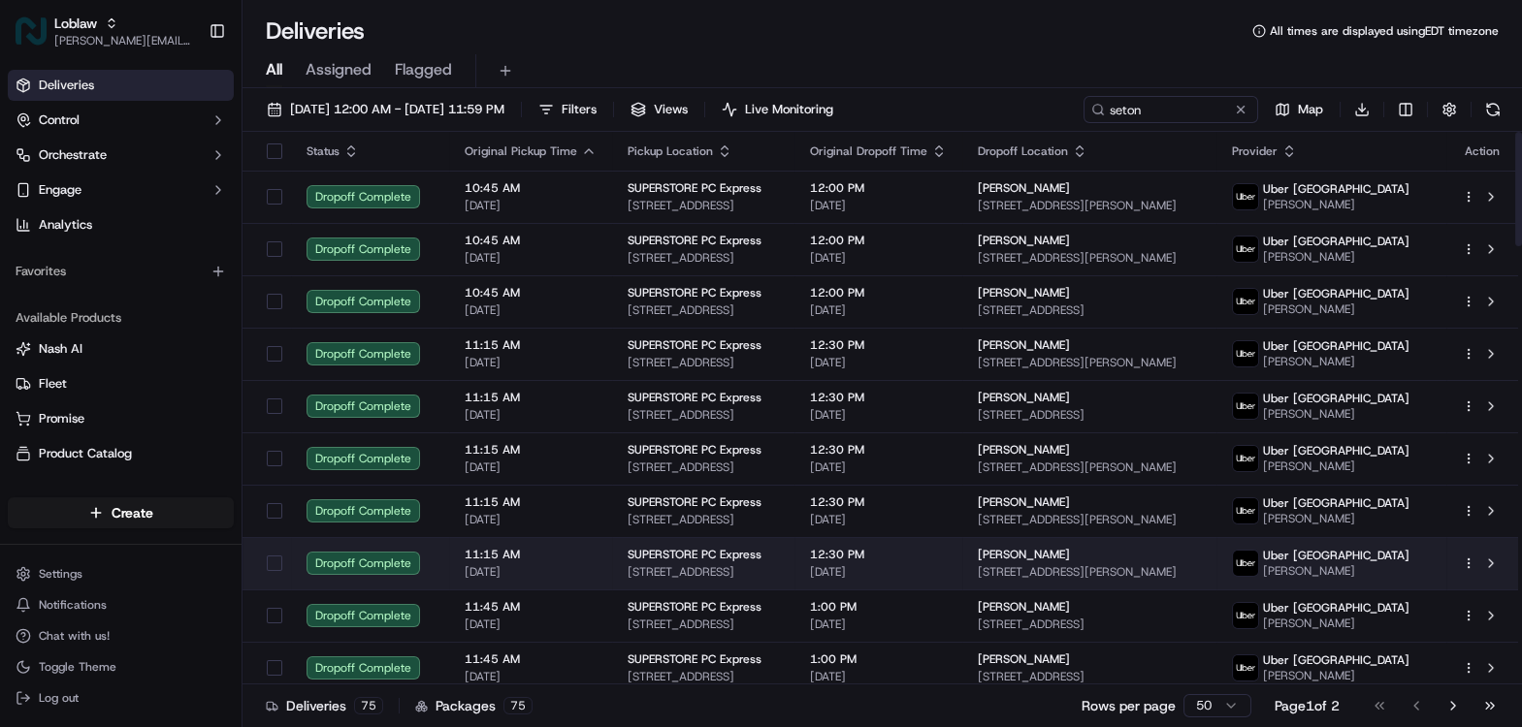
click at [746, 570] on span "19655 Seton Way SE, Calgary, AB T3M 2N9, Canada" at bounding box center [702, 572] width 151 height 16
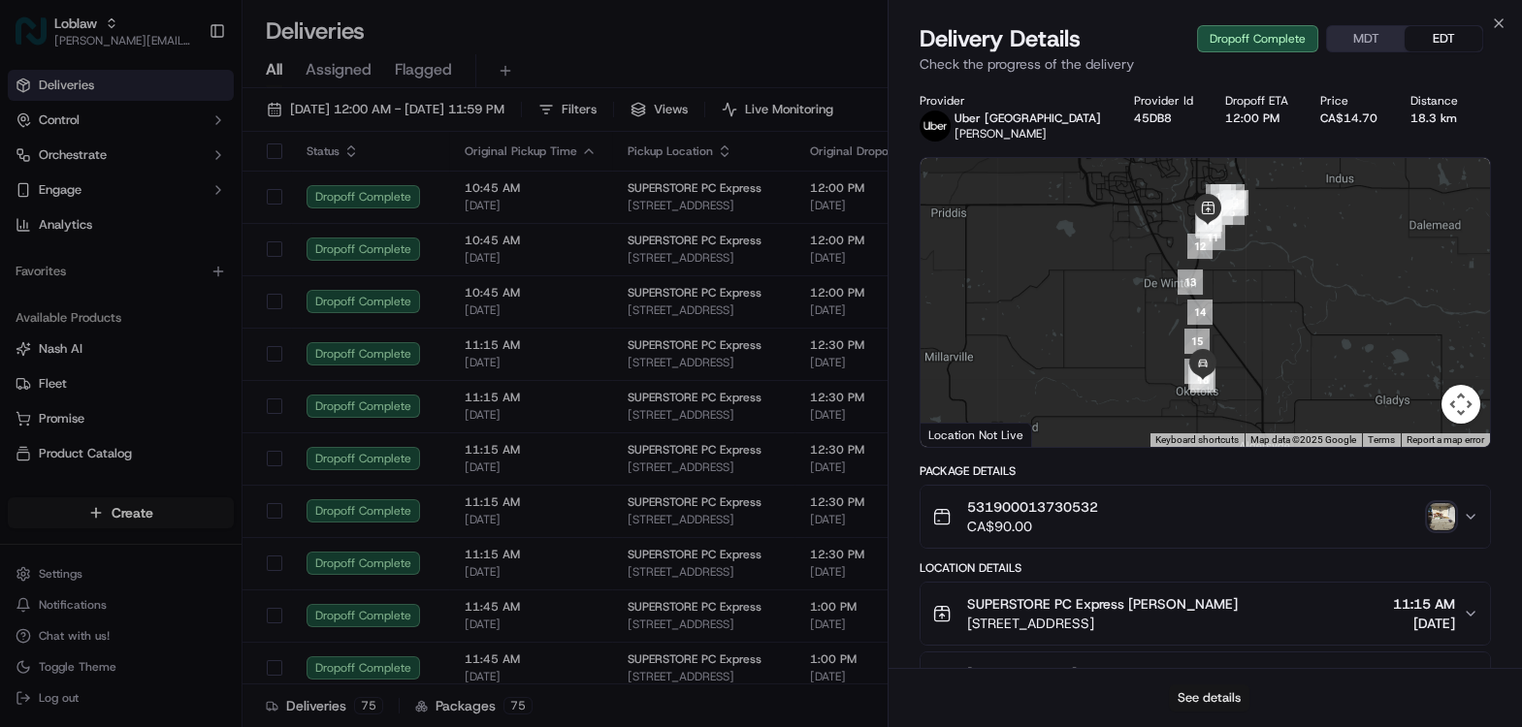
click at [1208, 702] on button "See details" at bounding box center [1209, 698] width 80 height 27
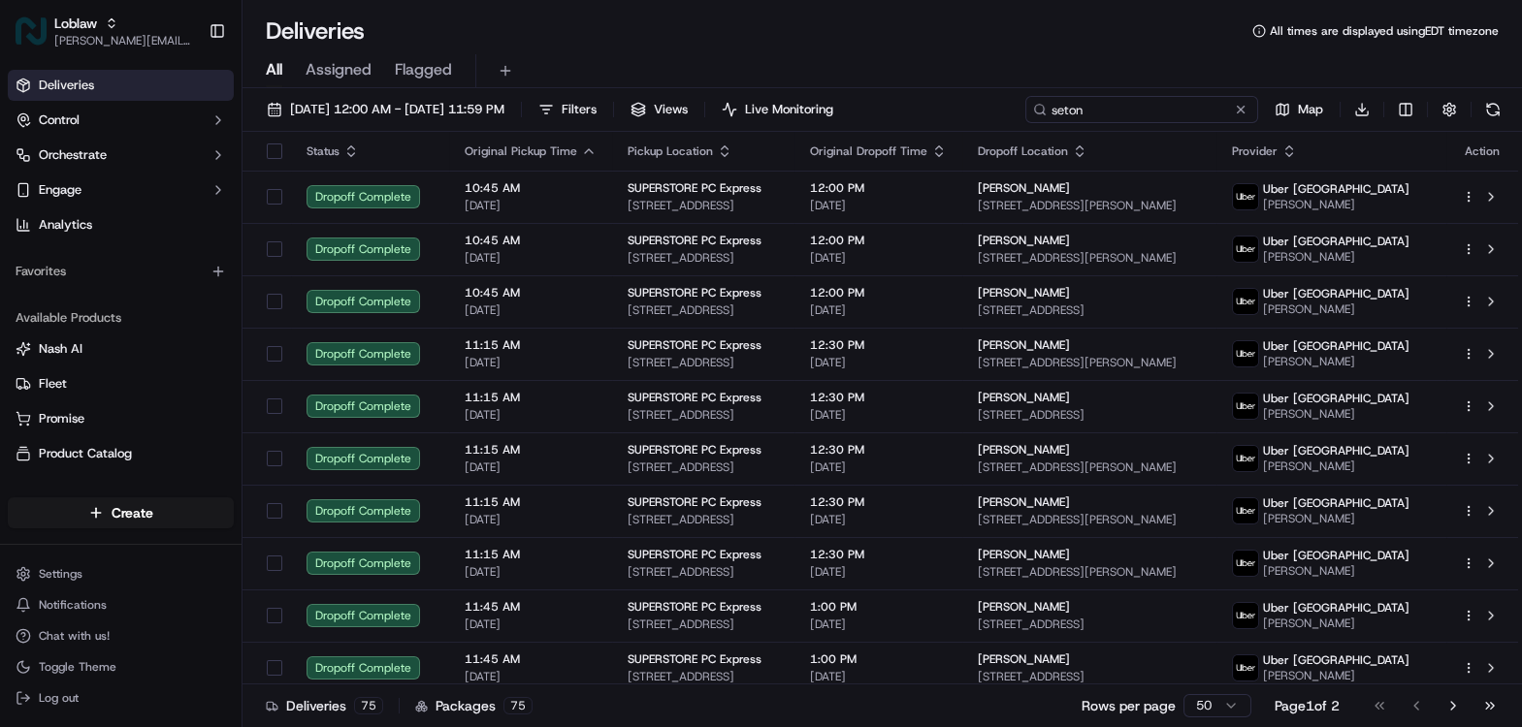
click at [1152, 105] on input "seton" at bounding box center [1141, 109] width 233 height 27
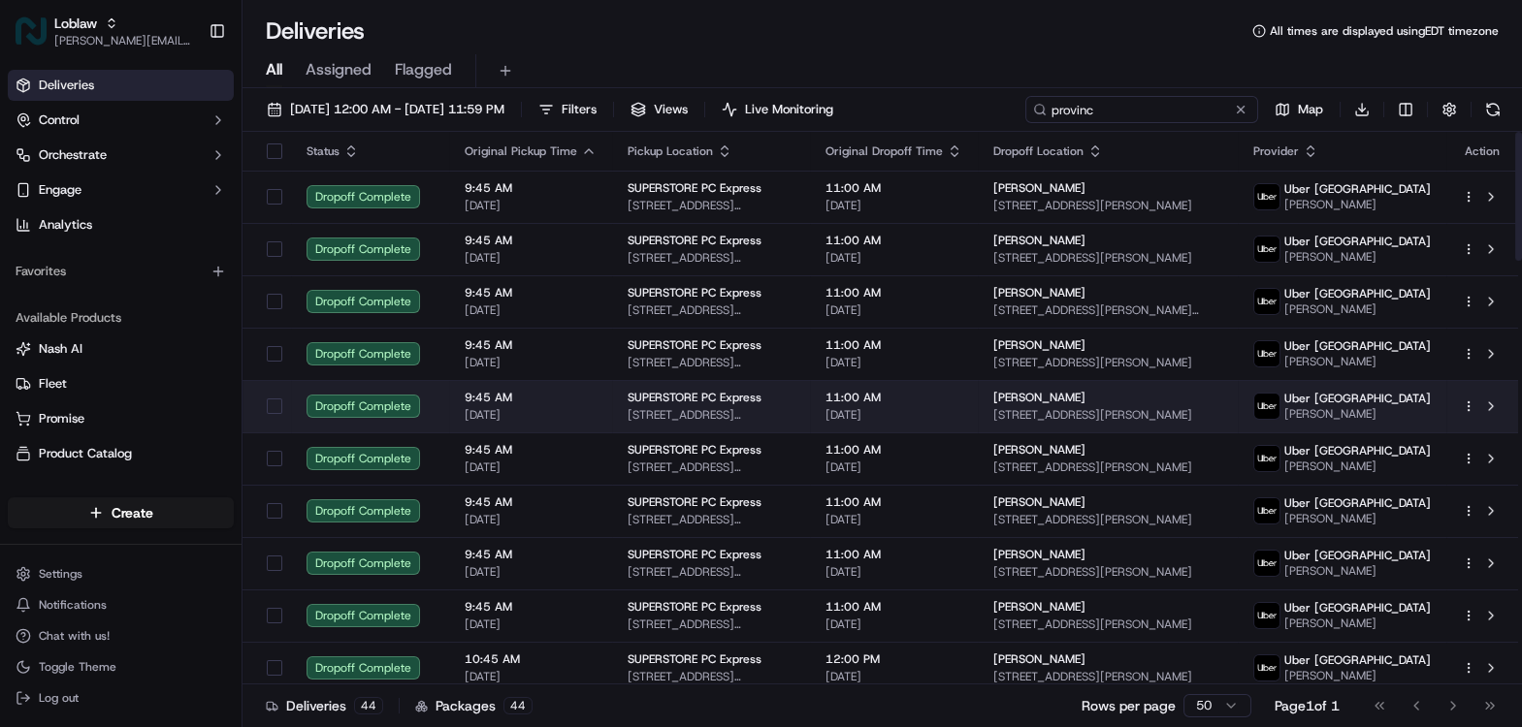
type input "provinc"
click at [696, 405] on span "SUPERSTORE PC Express" at bounding box center [694, 398] width 134 height 16
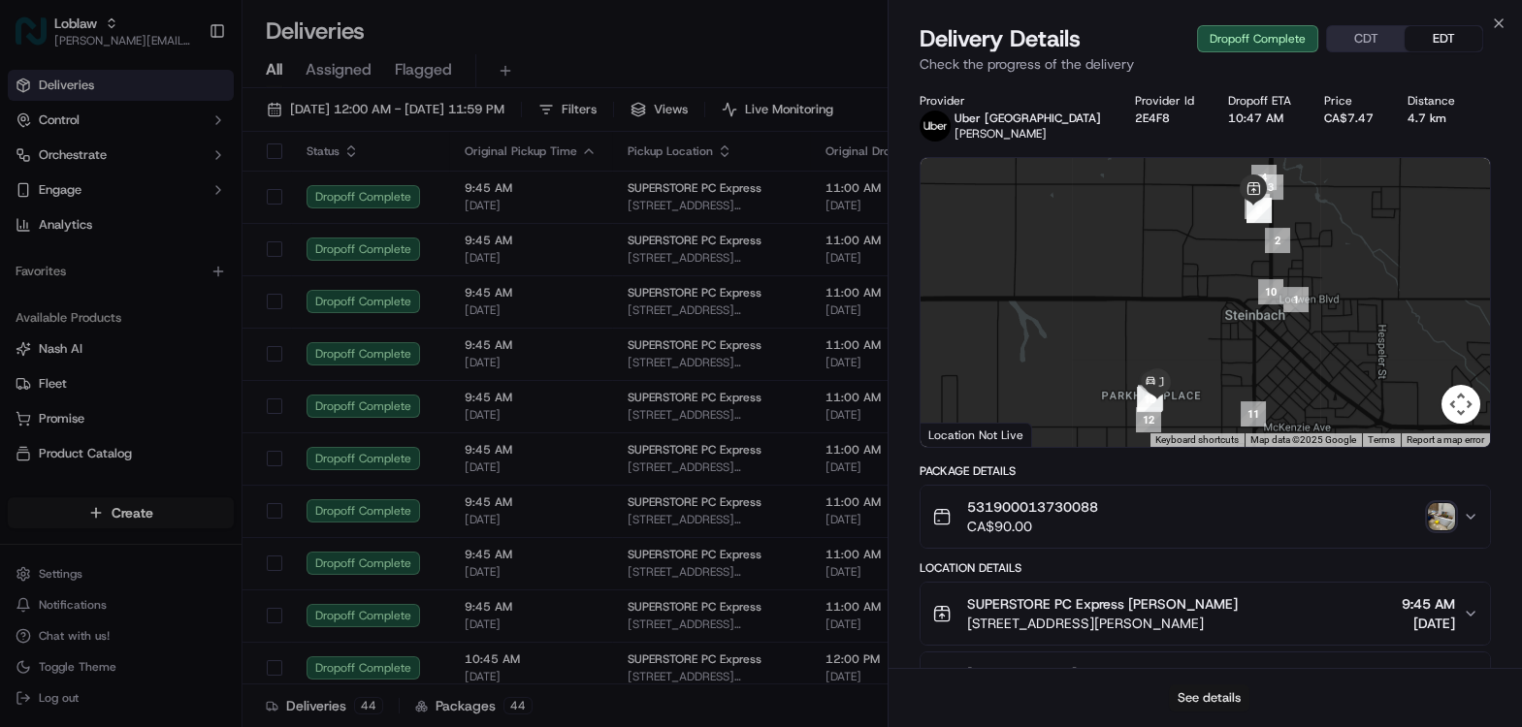
click at [1197, 686] on button "See details" at bounding box center [1209, 698] width 80 height 27
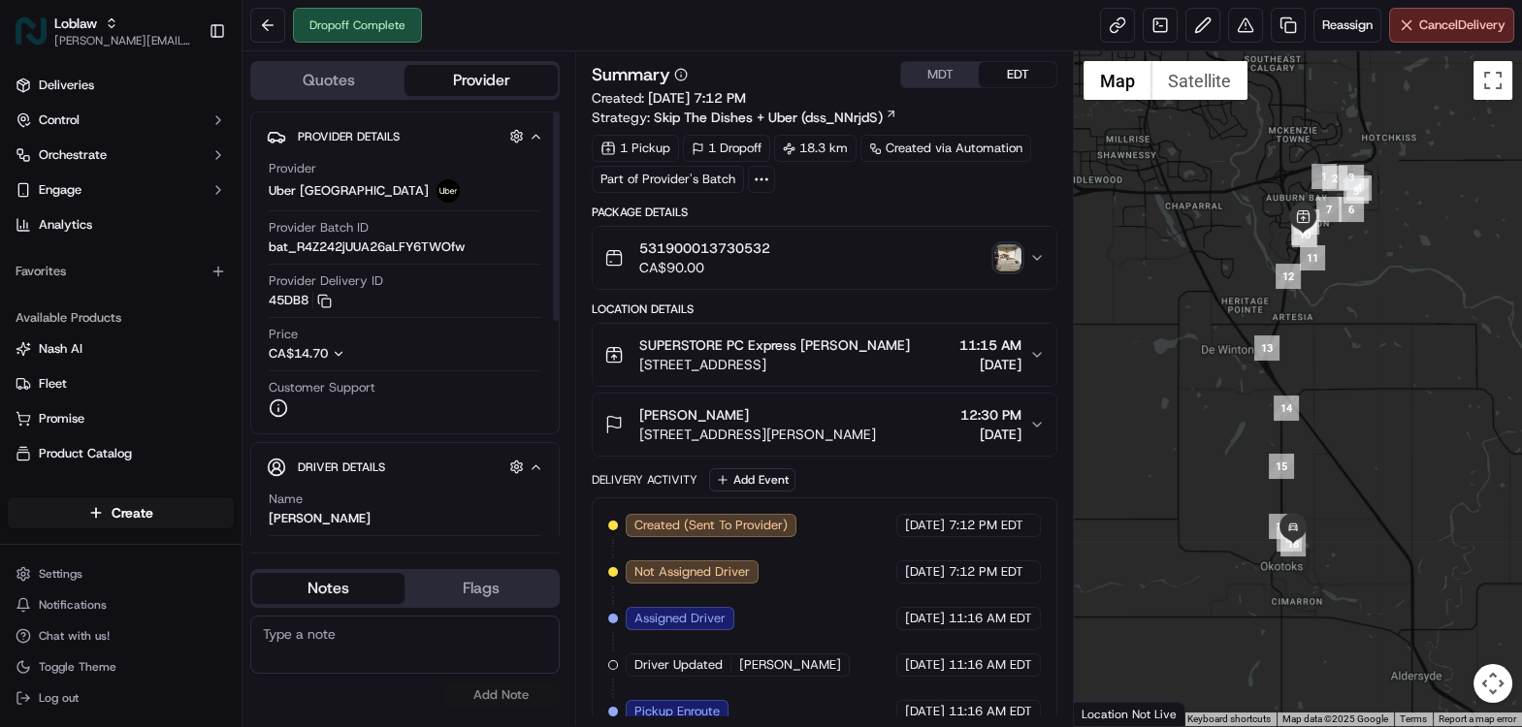
click at [305, 87] on button "Quotes" at bounding box center [328, 80] width 152 height 31
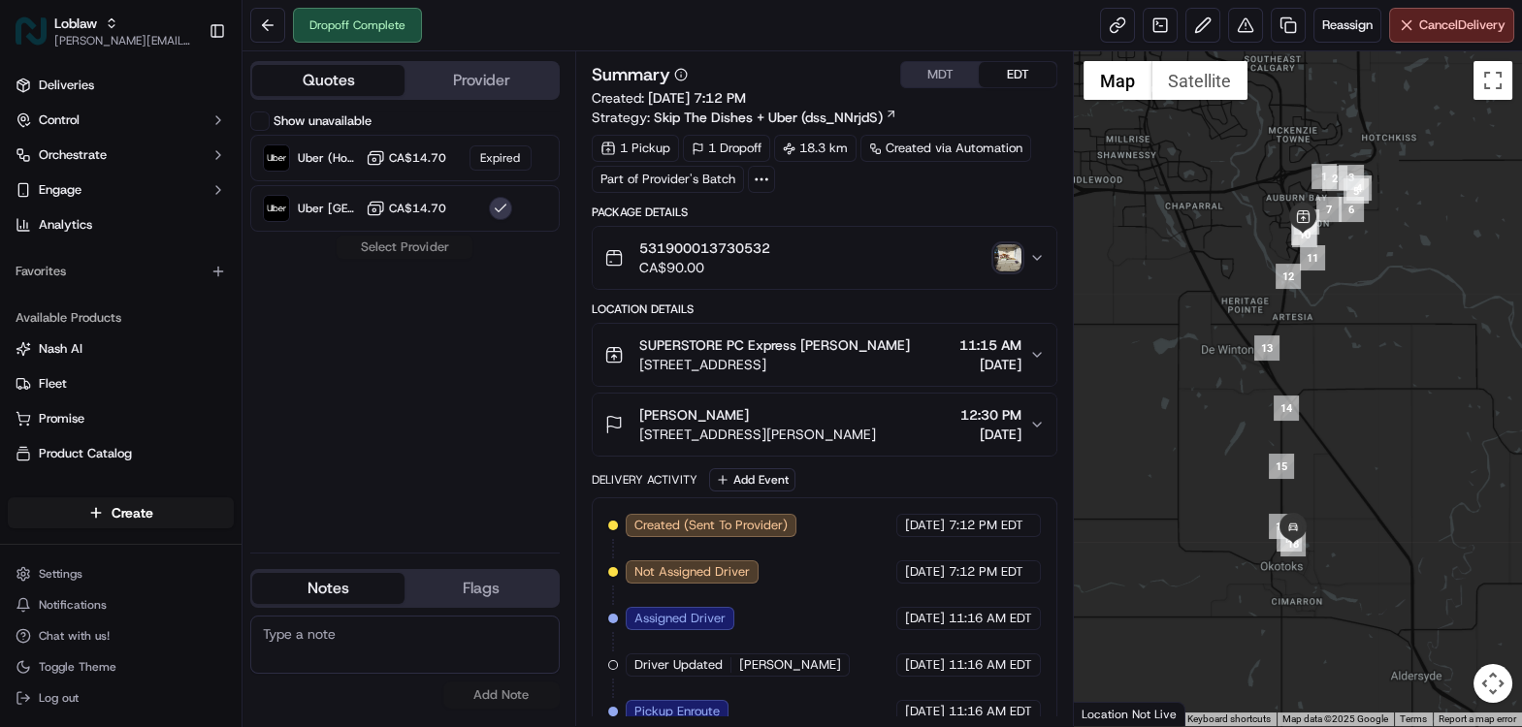
click at [263, 123] on button "Show unavailable" at bounding box center [259, 121] width 19 height 19
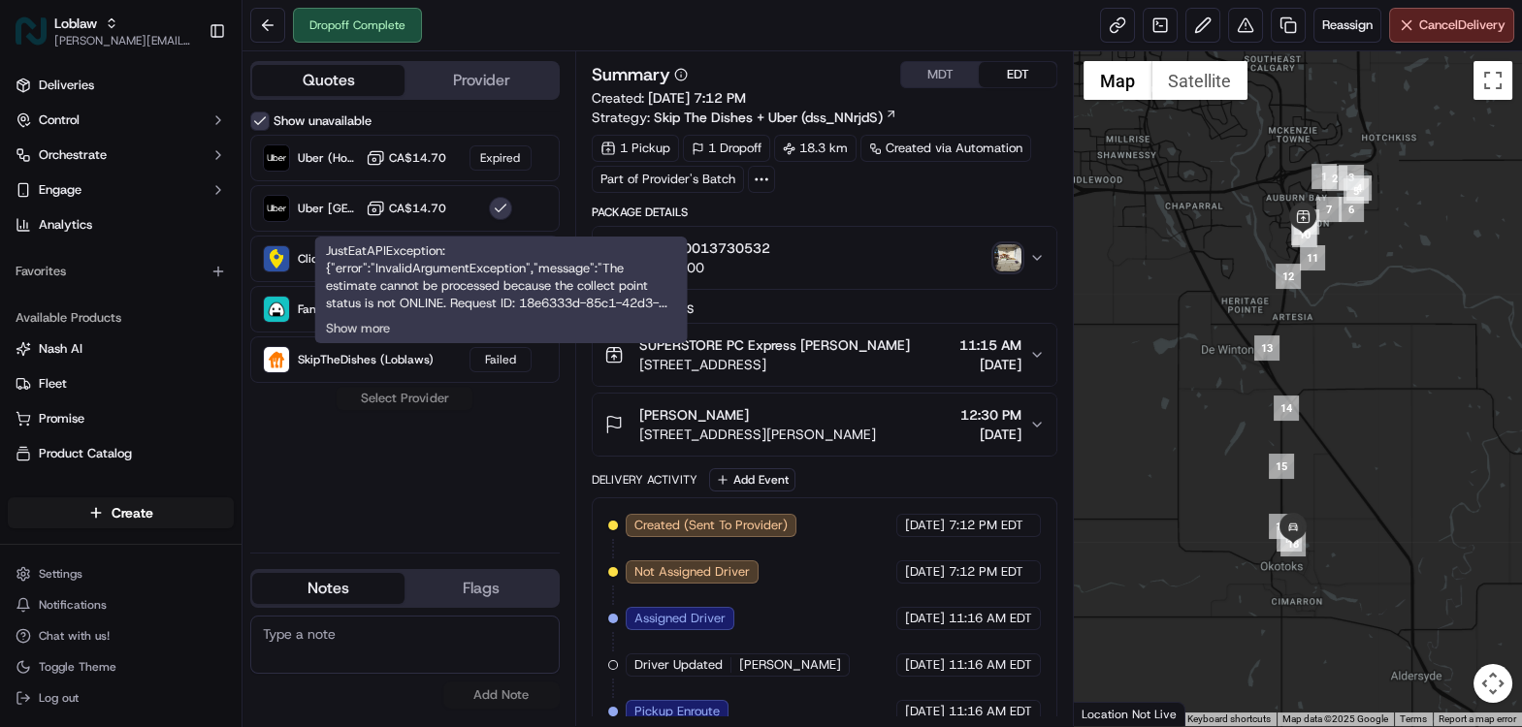
type button "on"
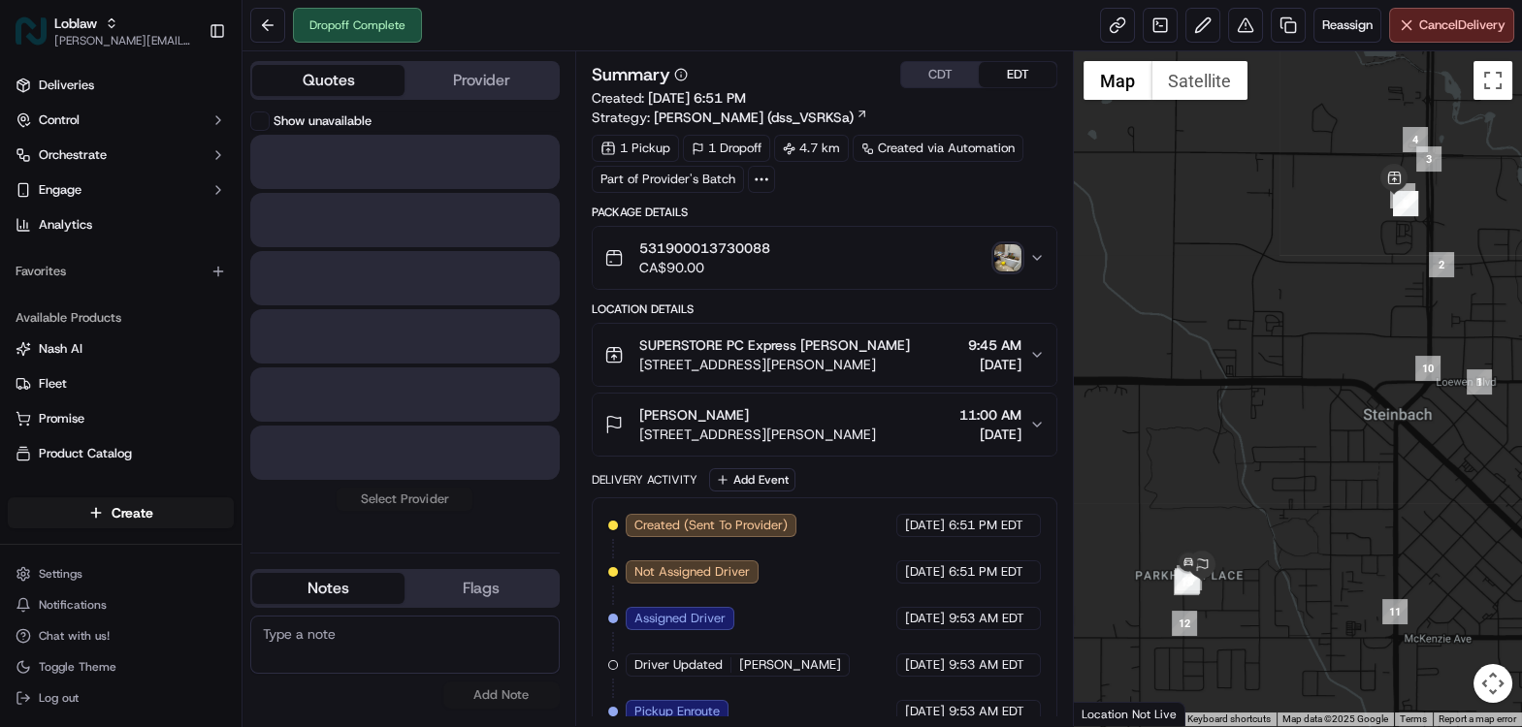
click at [344, 88] on button "Quotes" at bounding box center [328, 80] width 152 height 31
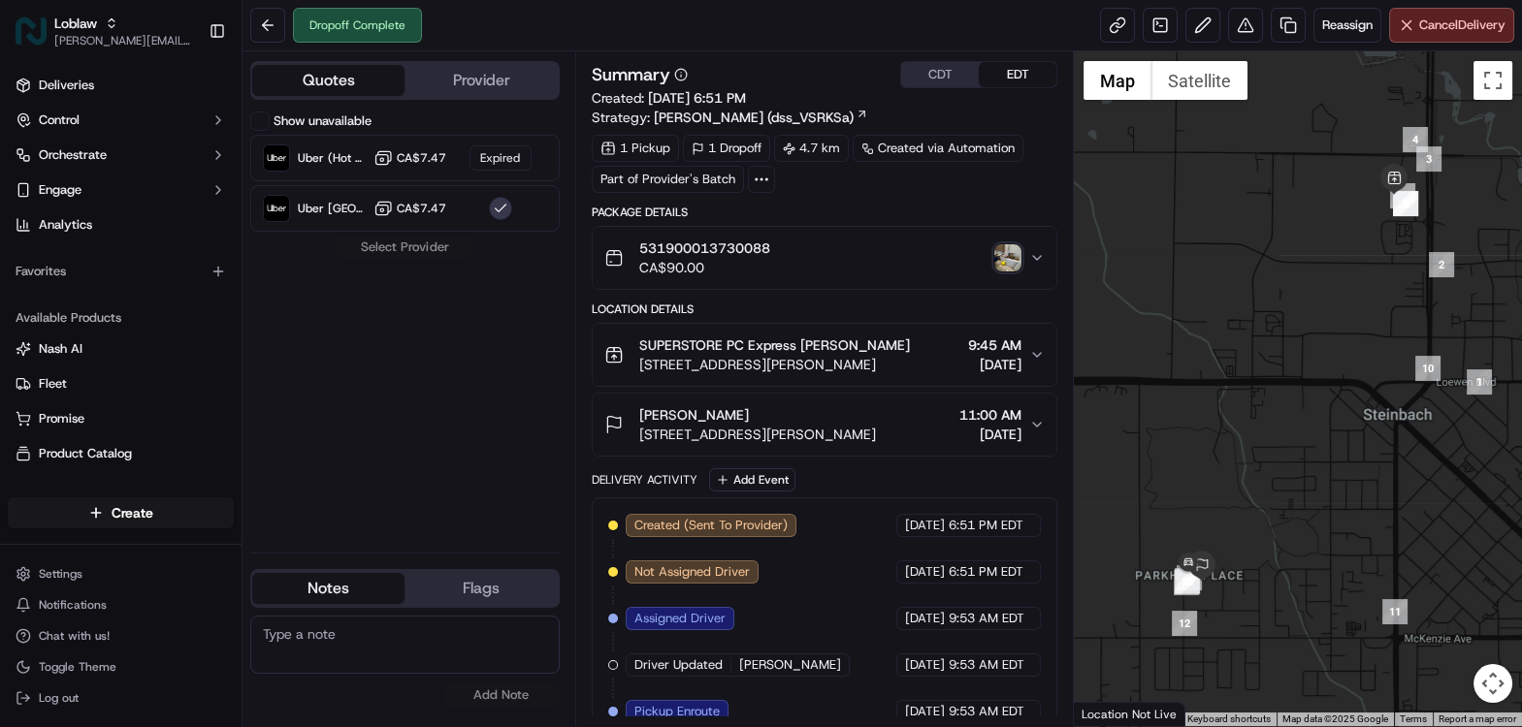
click at [264, 127] on button "Show unavailable" at bounding box center [259, 121] width 19 height 19
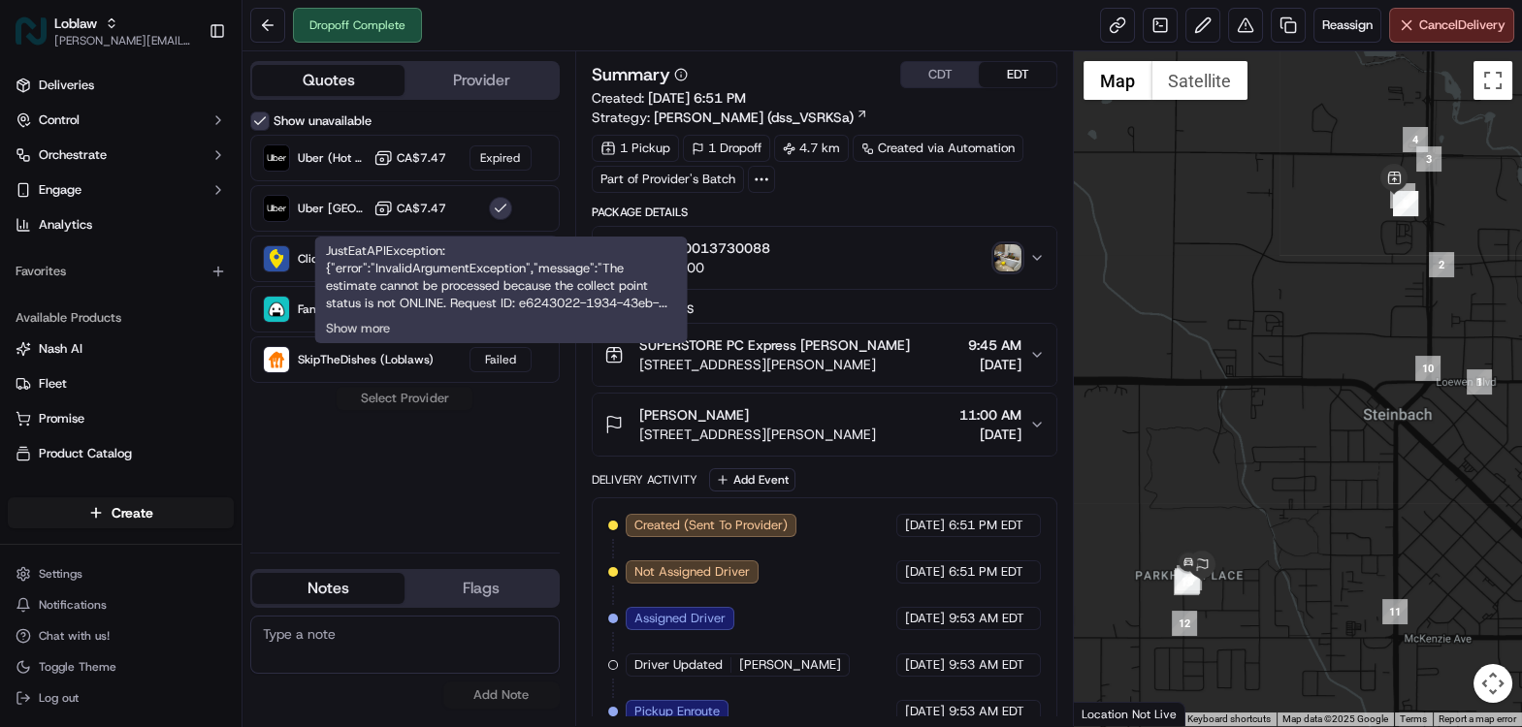
type button "on"
